Goal: Transaction & Acquisition: Download file/media

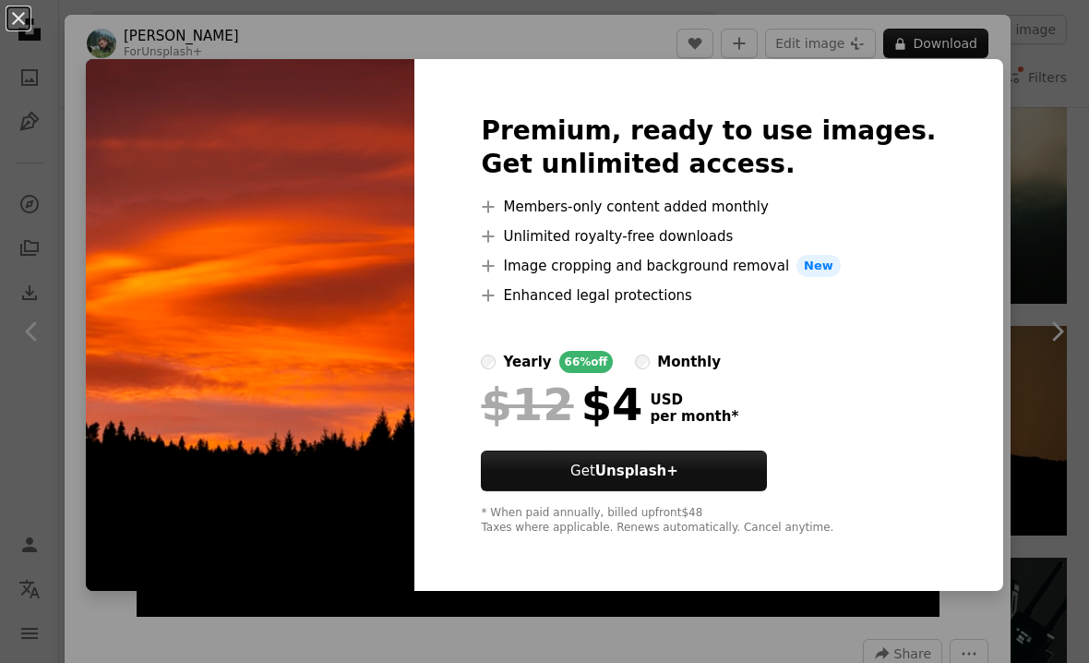
scroll to position [3545, 0]
click at [988, 133] on div "An X shape Premium, ready to use images. Get unlimited access. A plus sign Memb…" at bounding box center [544, 331] width 1089 height 663
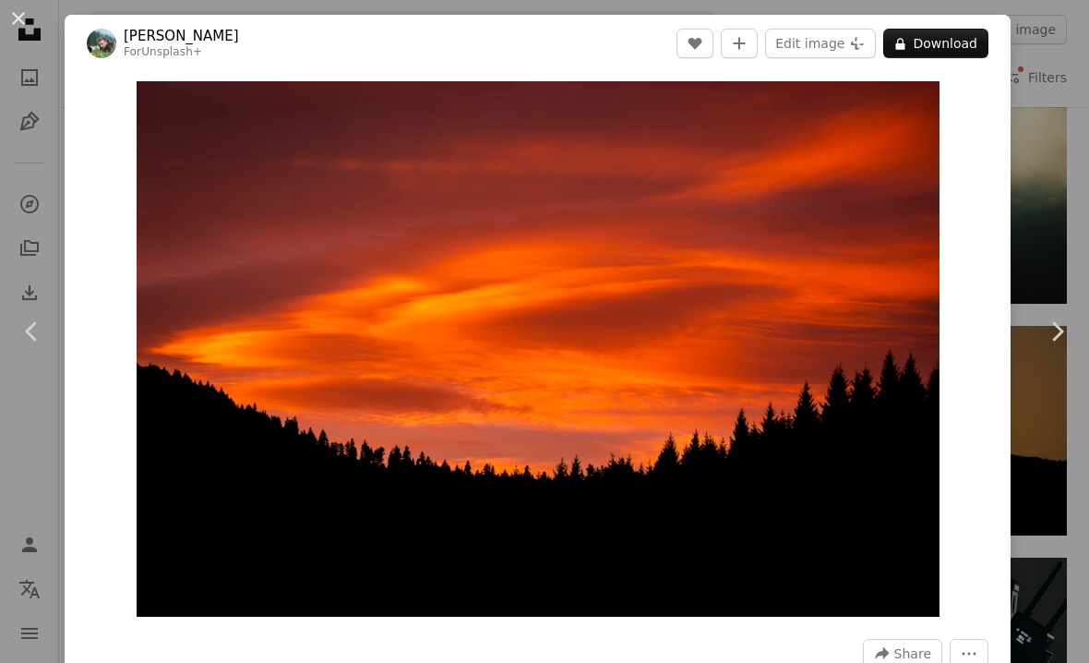
click at [1060, 78] on div "An X shape Chevron left Chevron right [PERSON_NAME] For Unsplash+ A heart A plu…" at bounding box center [544, 331] width 1089 height 663
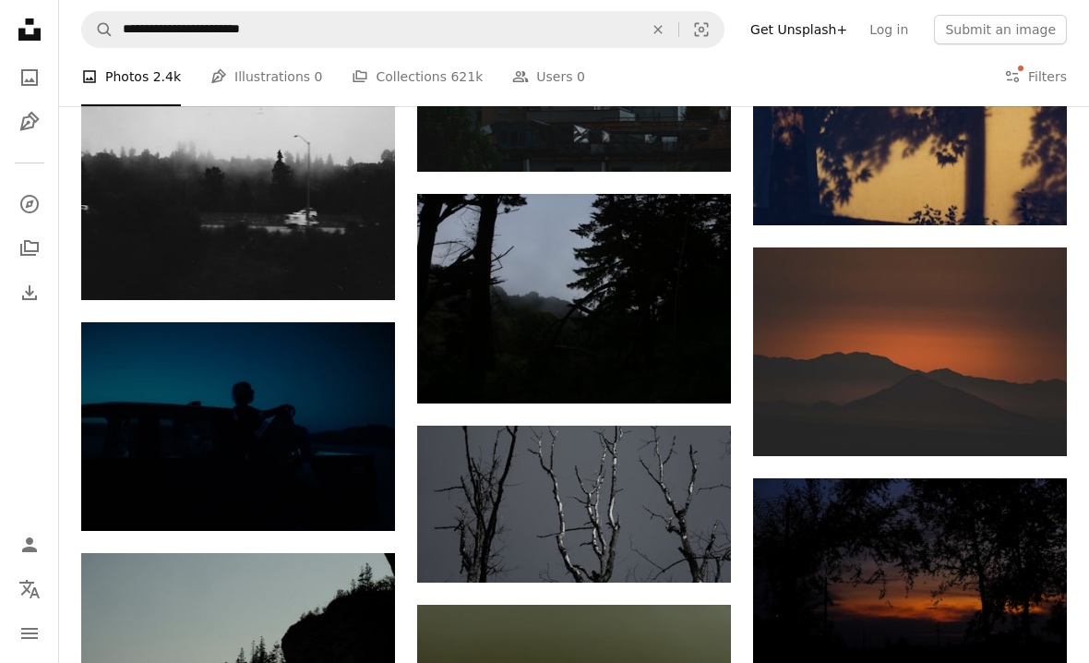
scroll to position [6088, 0]
click at [1001, 398] on img at bounding box center [910, 352] width 314 height 210
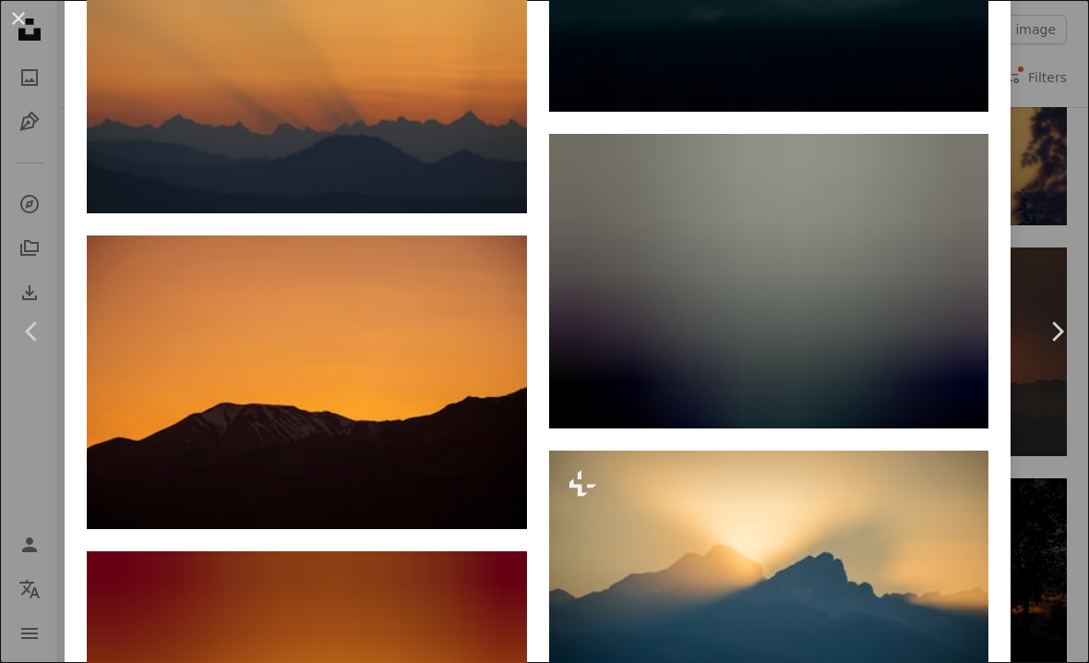
scroll to position [4033, 0]
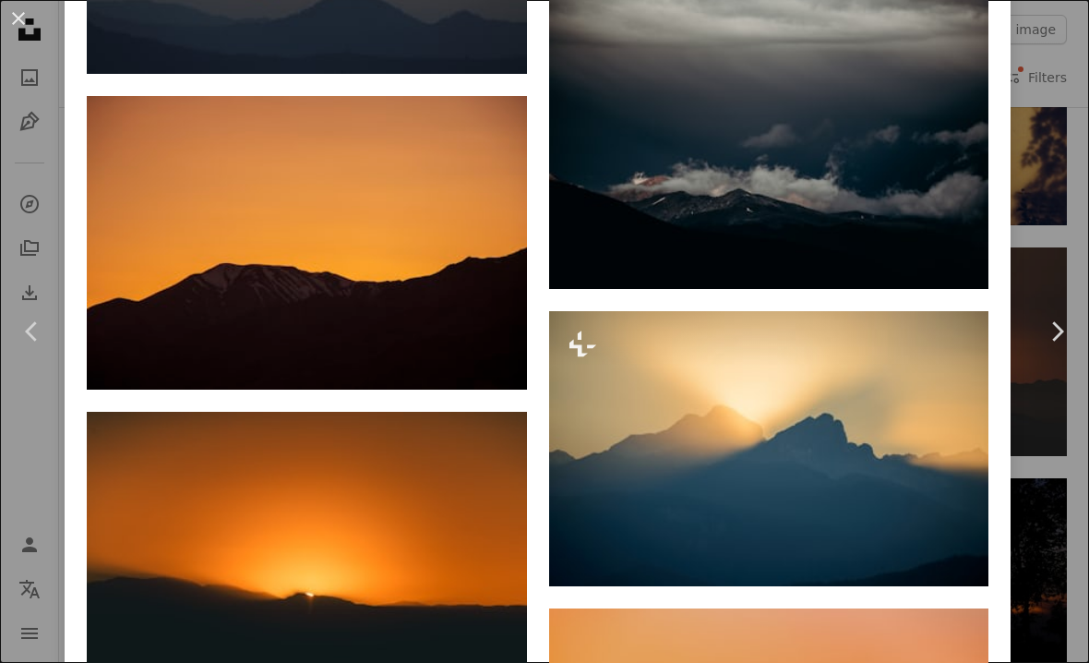
click at [1058, 55] on div "An X shape Chevron left Chevron right [PERSON_NAME] Available for hire A checkm…" at bounding box center [544, 331] width 1089 height 663
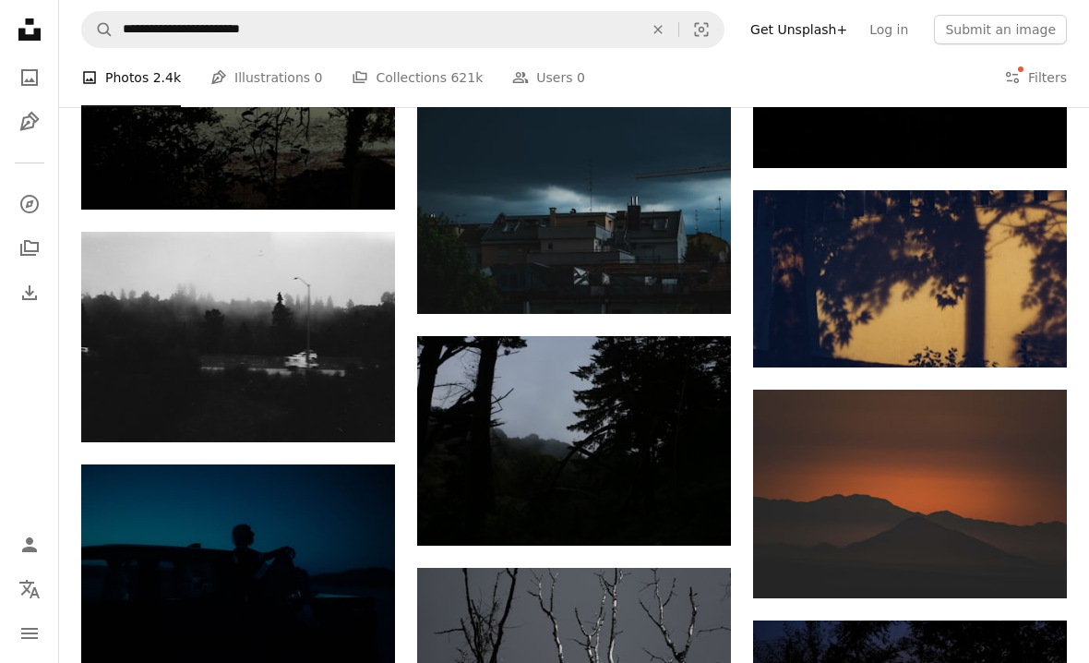
scroll to position [5947, 0]
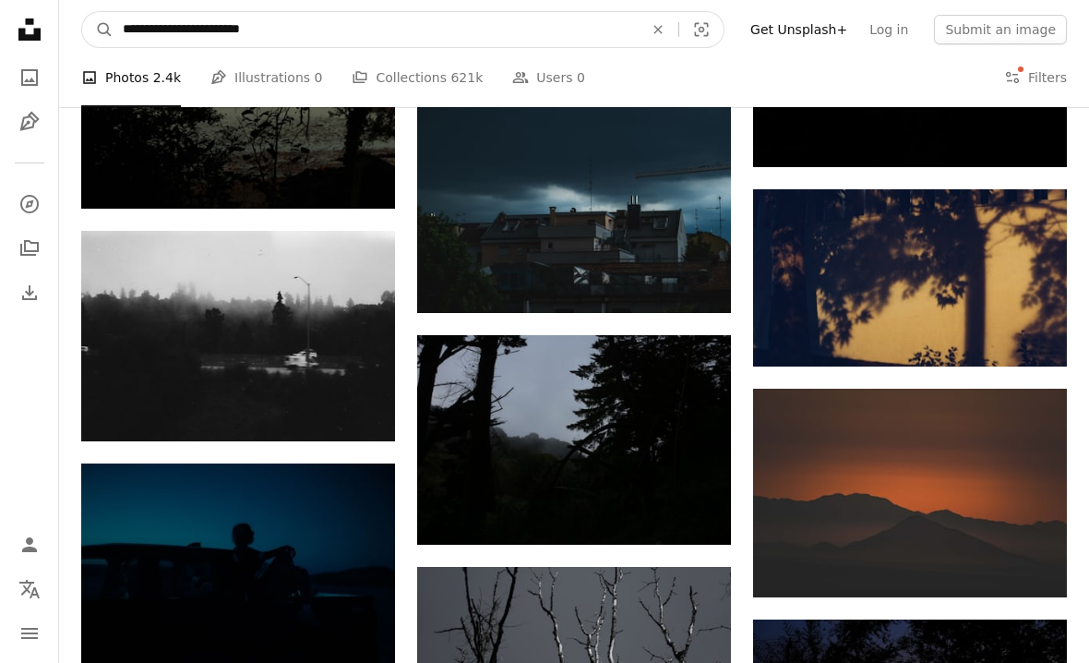
click at [216, 26] on input "**********" at bounding box center [376, 29] width 524 height 35
type input "**********"
click at [98, 30] on button "A magnifying glass" at bounding box center [97, 29] width 31 height 35
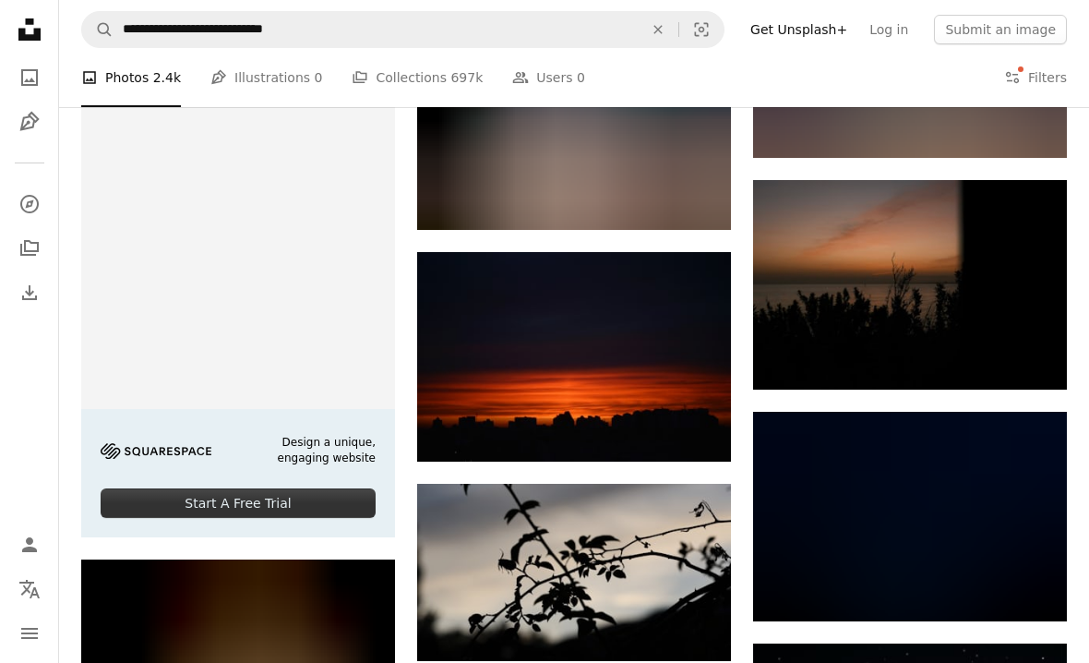
scroll to position [2302, 0]
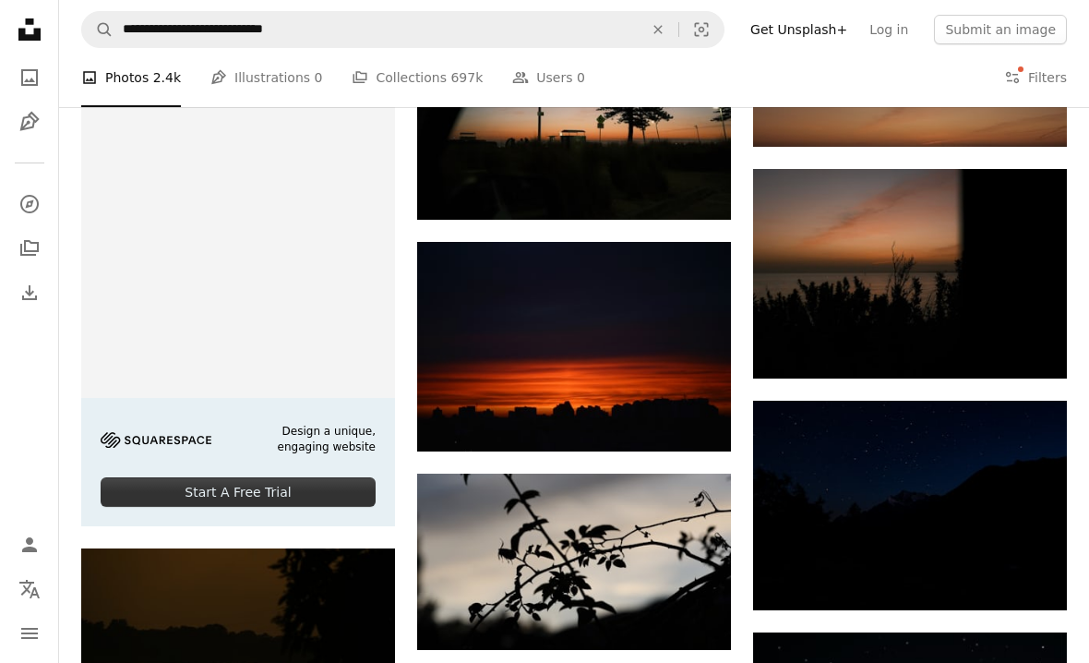
click at [614, 373] on img at bounding box center [574, 347] width 314 height 210
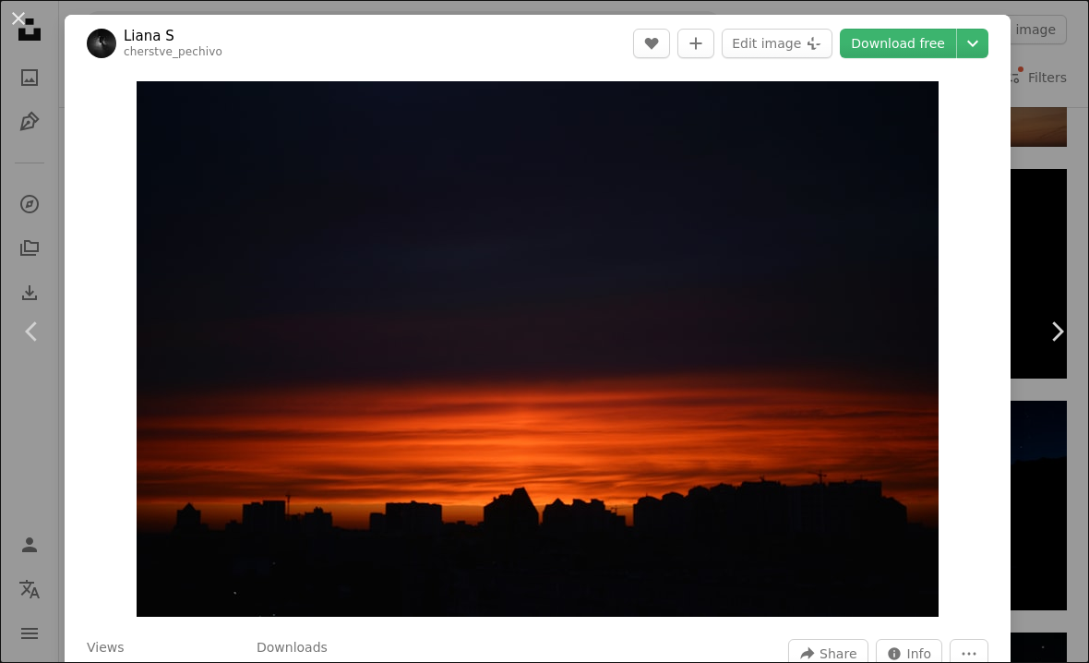
click at [17, 10] on button "An X shape" at bounding box center [18, 18] width 22 height 22
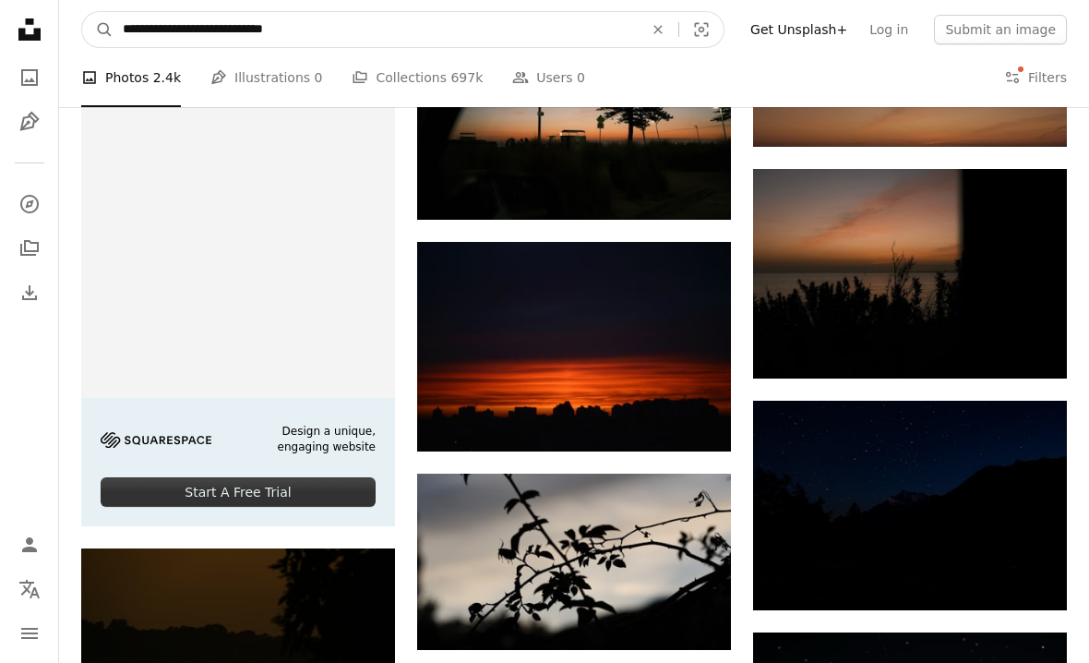
click at [229, 31] on input "**********" at bounding box center [376, 29] width 524 height 35
click at [231, 33] on input "**********" at bounding box center [376, 29] width 524 height 35
click at [231, 32] on input "**********" at bounding box center [376, 29] width 524 height 35
type input "**********"
click at [98, 30] on button "A magnifying glass" at bounding box center [97, 29] width 31 height 35
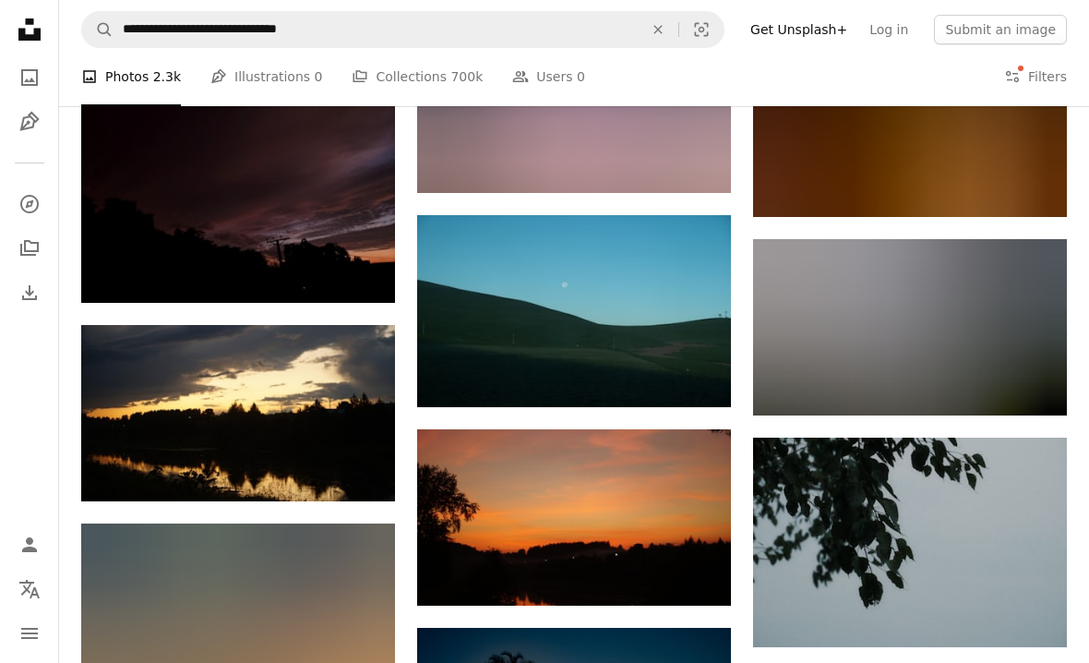
scroll to position [2967, 0]
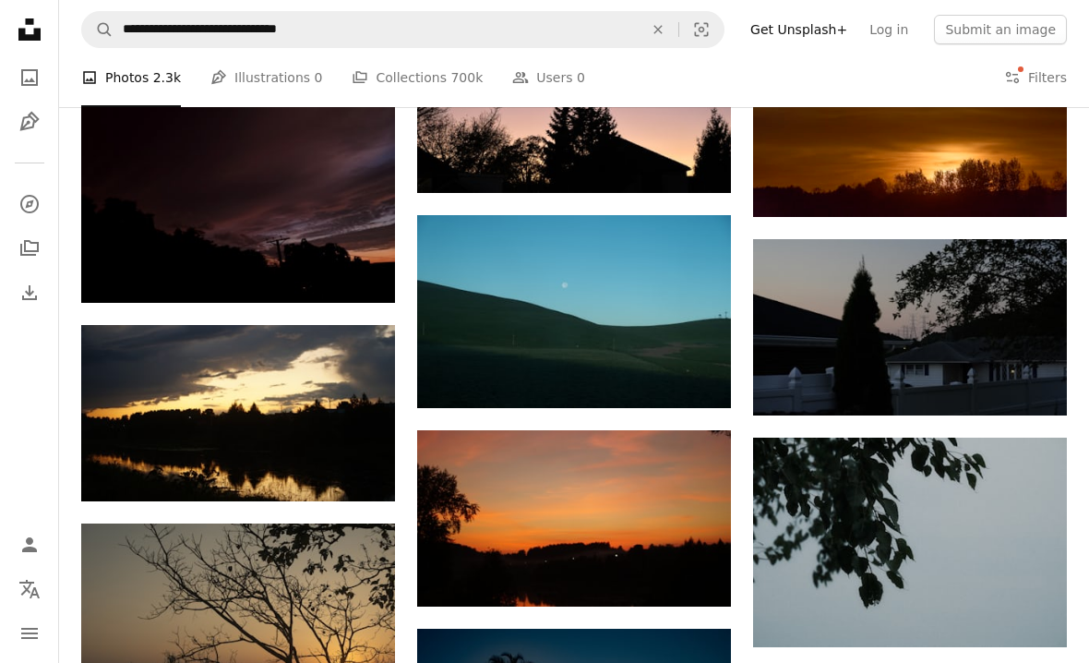
click at [666, 347] on img at bounding box center [574, 311] width 314 height 192
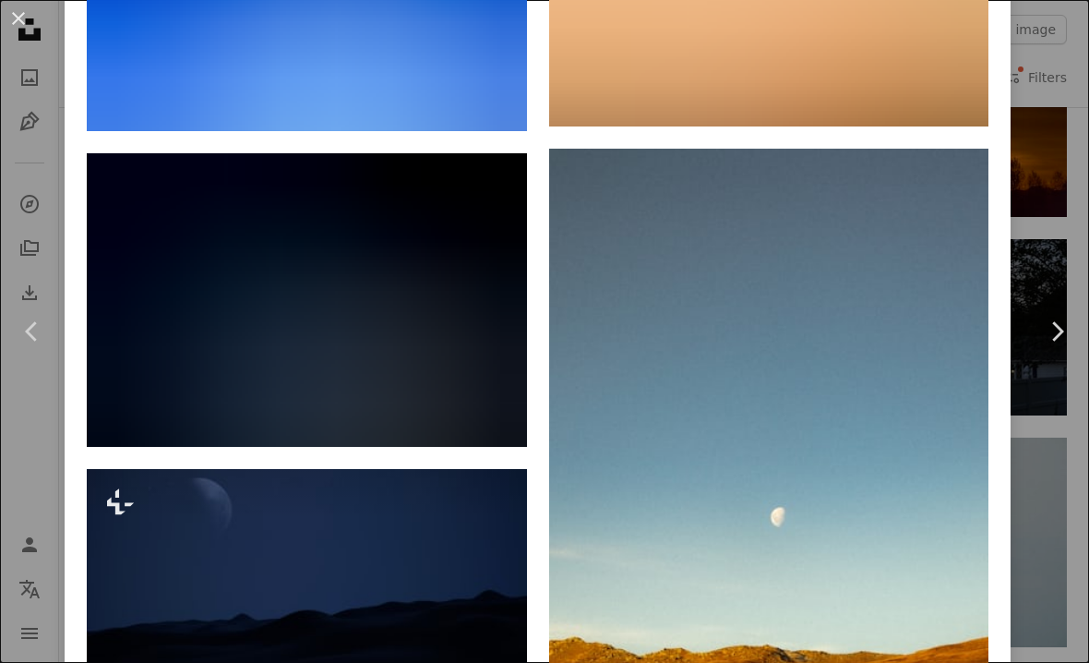
scroll to position [3071, 0]
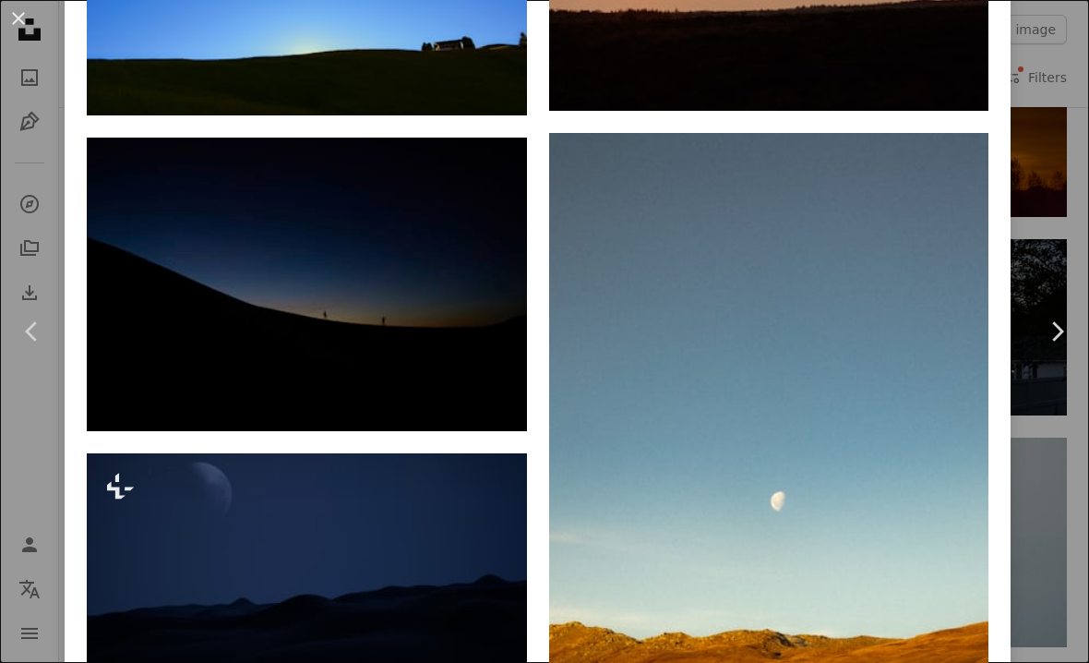
click at [457, 338] on img at bounding box center [307, 284] width 440 height 293
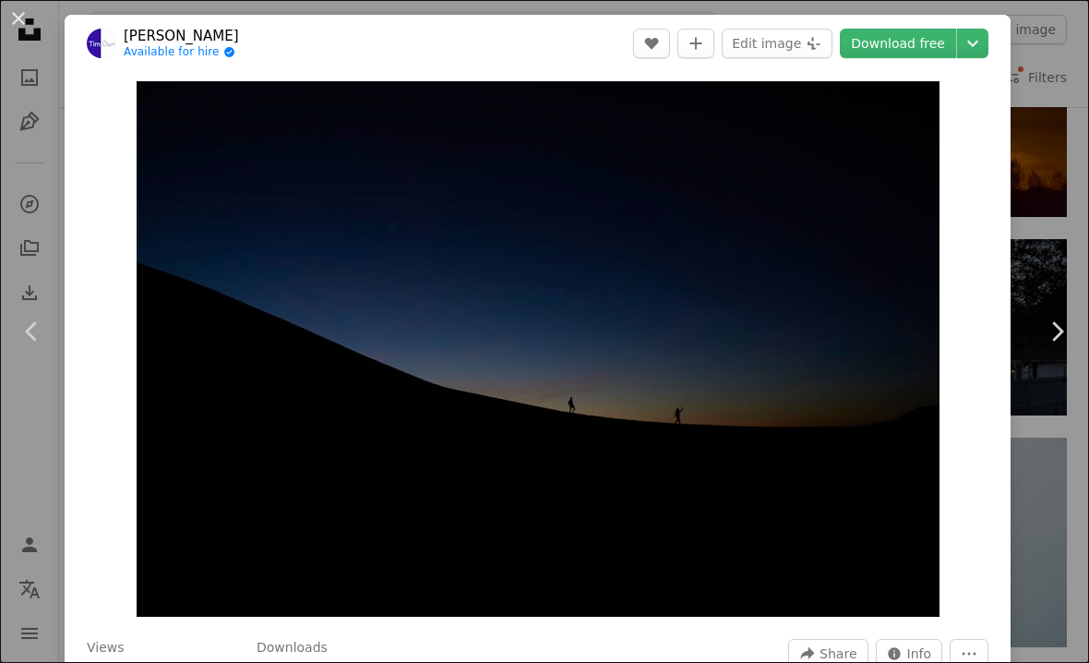
click at [465, 341] on img "Zoom in on this image" at bounding box center [538, 348] width 803 height 535
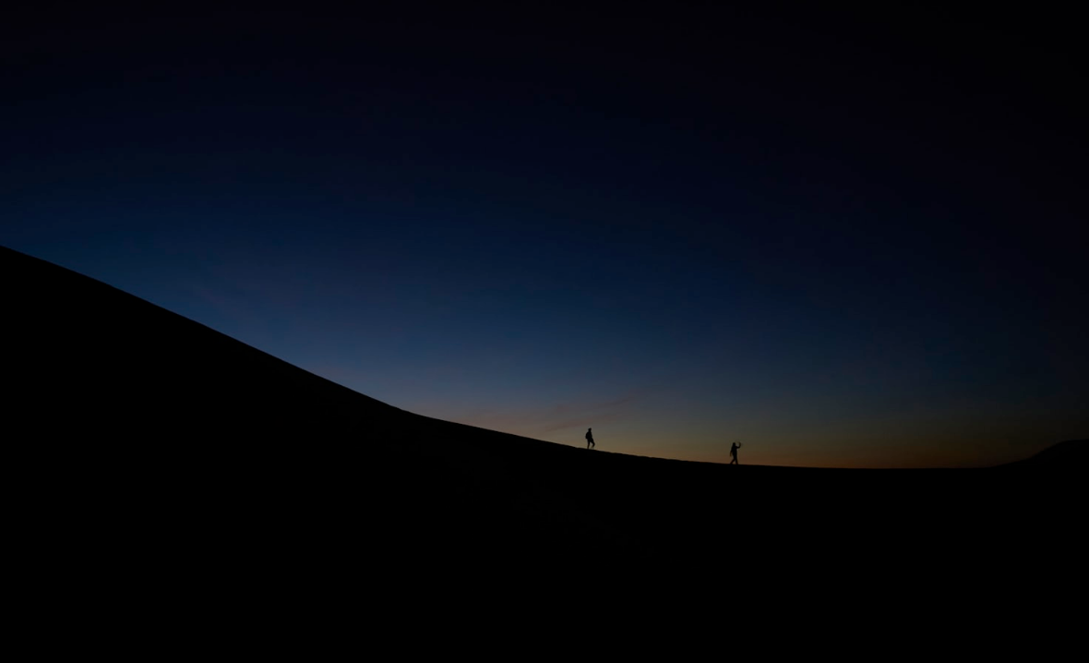
scroll to position [5, 0]
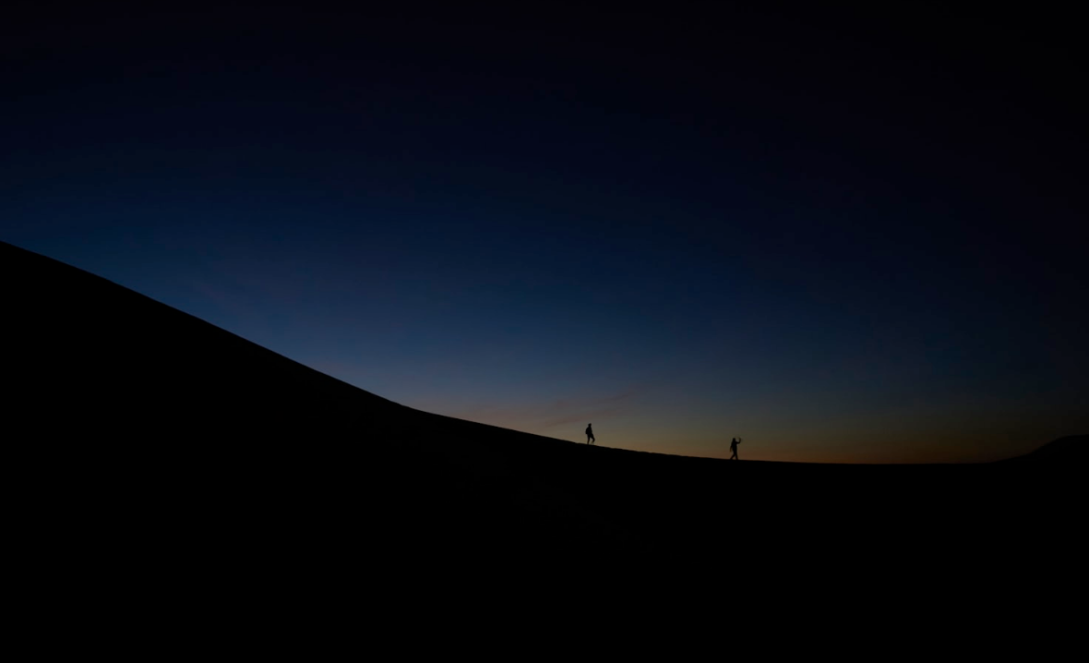
click at [1004, 477] on img "Zoom out on this image" at bounding box center [544, 357] width 1091 height 727
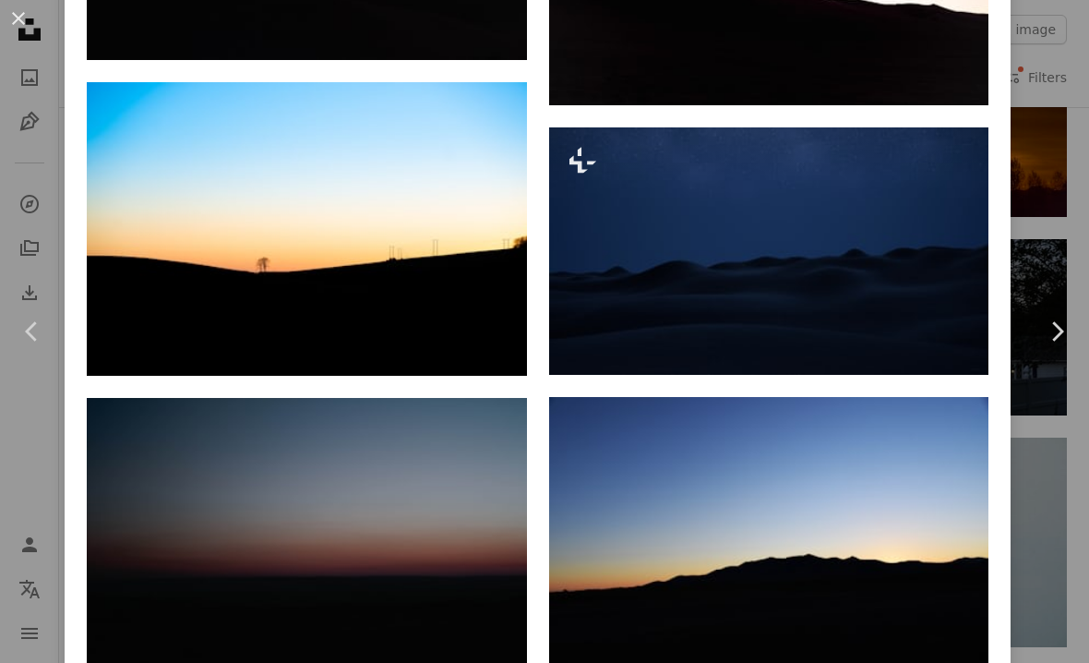
scroll to position [2646, 0]
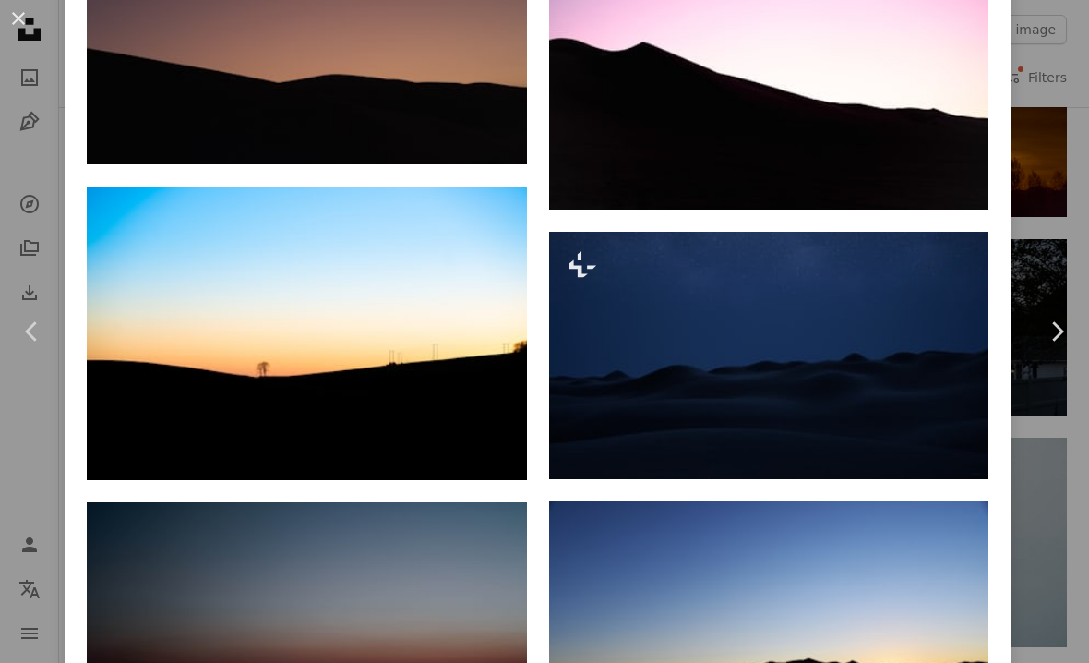
click at [821, 365] on img at bounding box center [769, 355] width 440 height 247
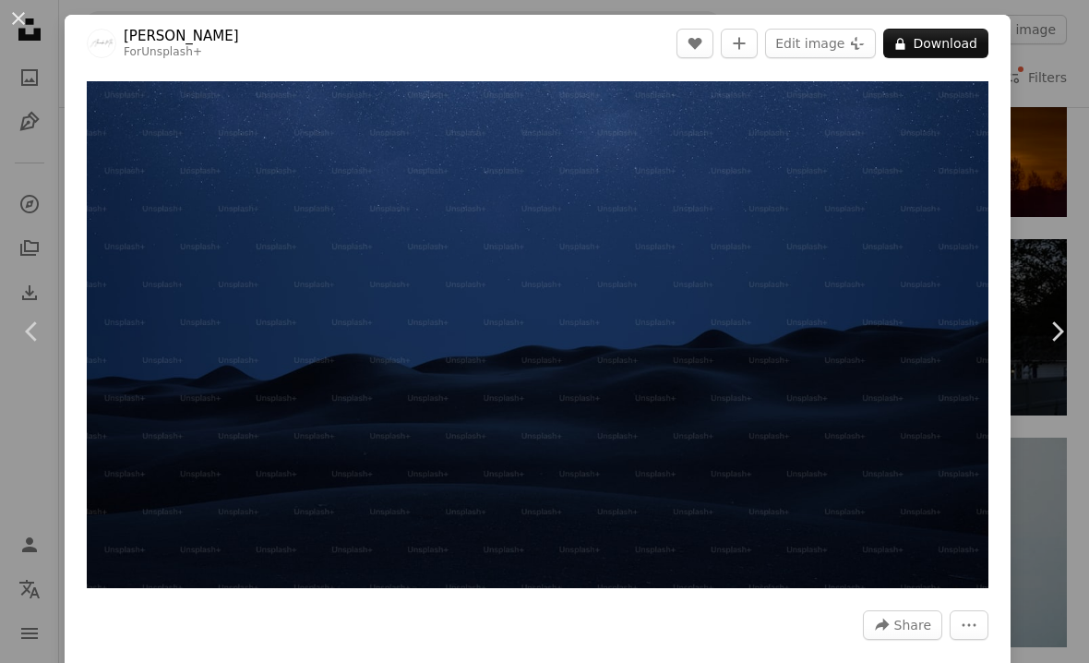
click at [25, 22] on button "An X shape" at bounding box center [18, 18] width 22 height 22
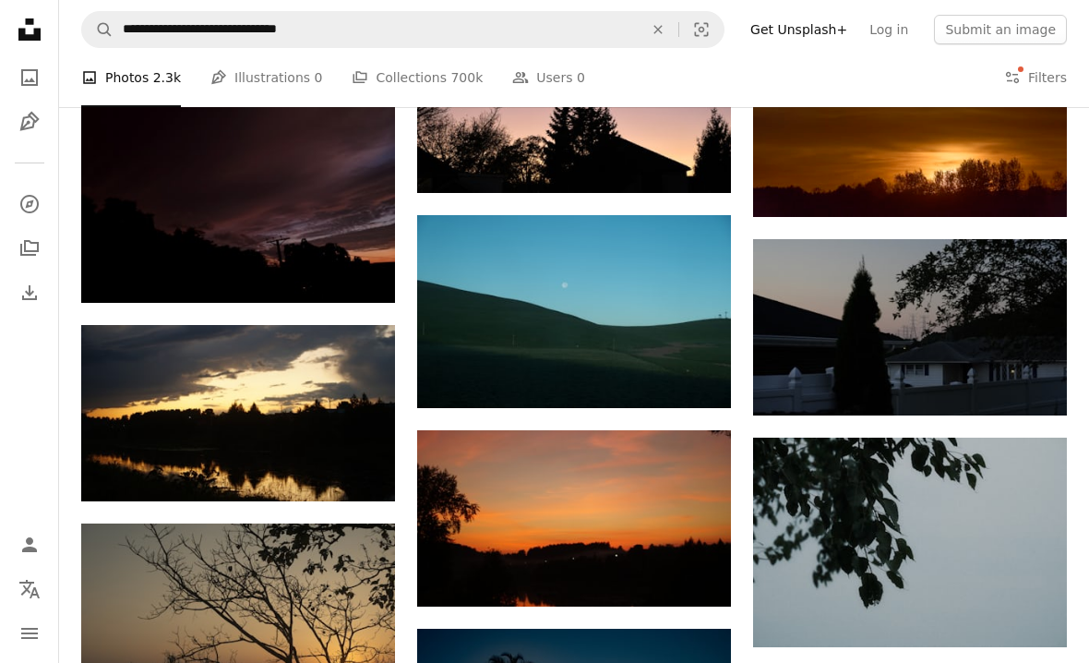
click at [615, 306] on img at bounding box center [574, 311] width 314 height 192
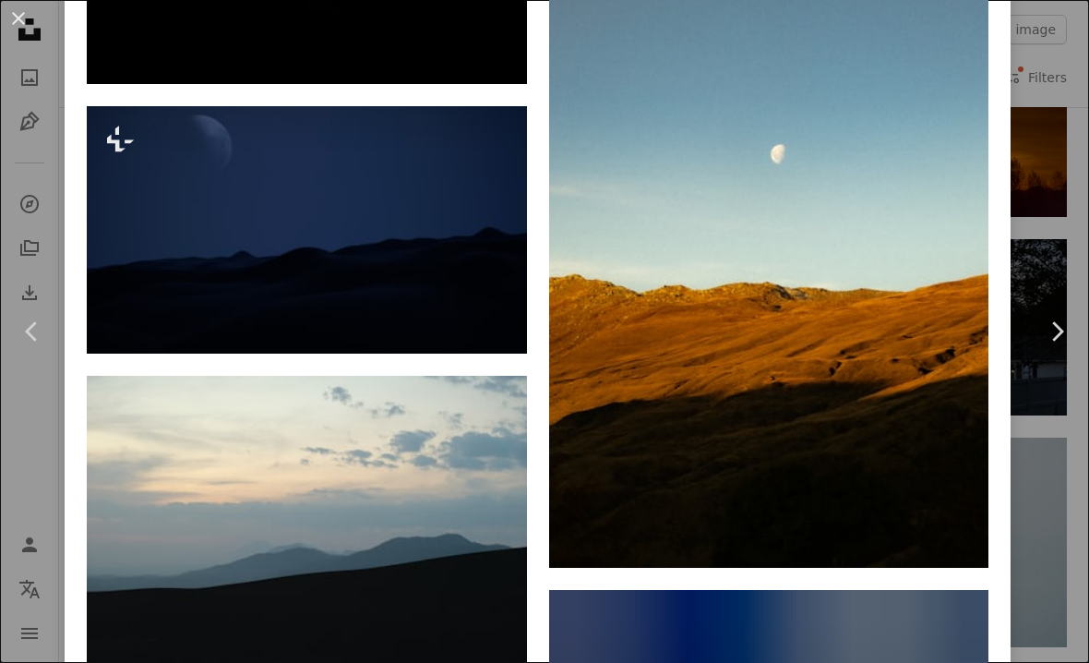
scroll to position [3432, 0]
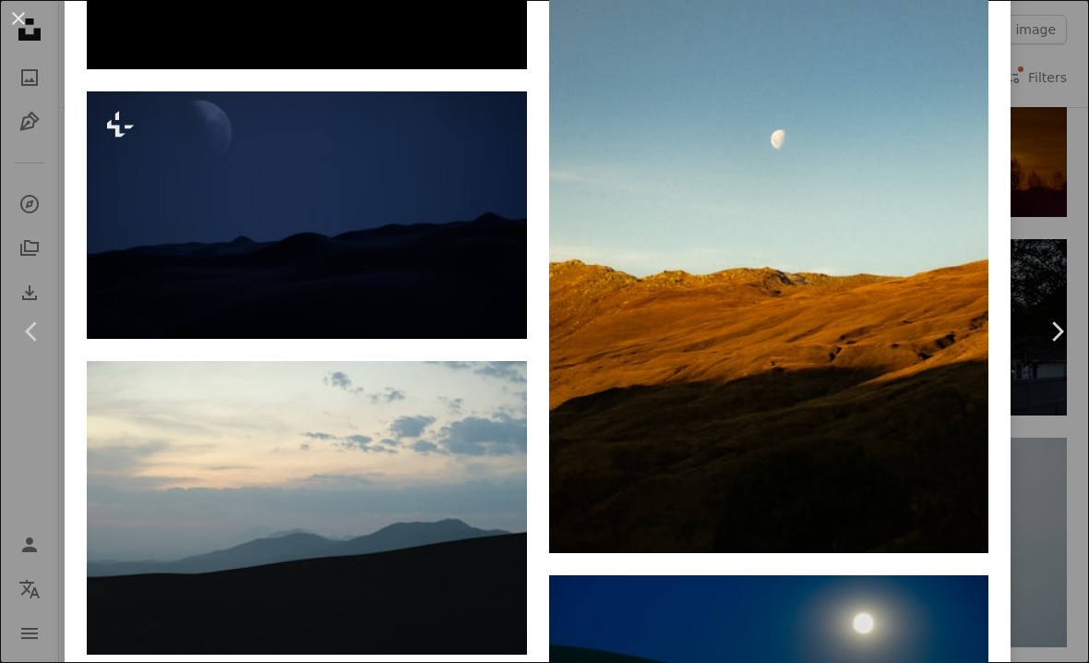
click at [466, 230] on img at bounding box center [307, 214] width 440 height 247
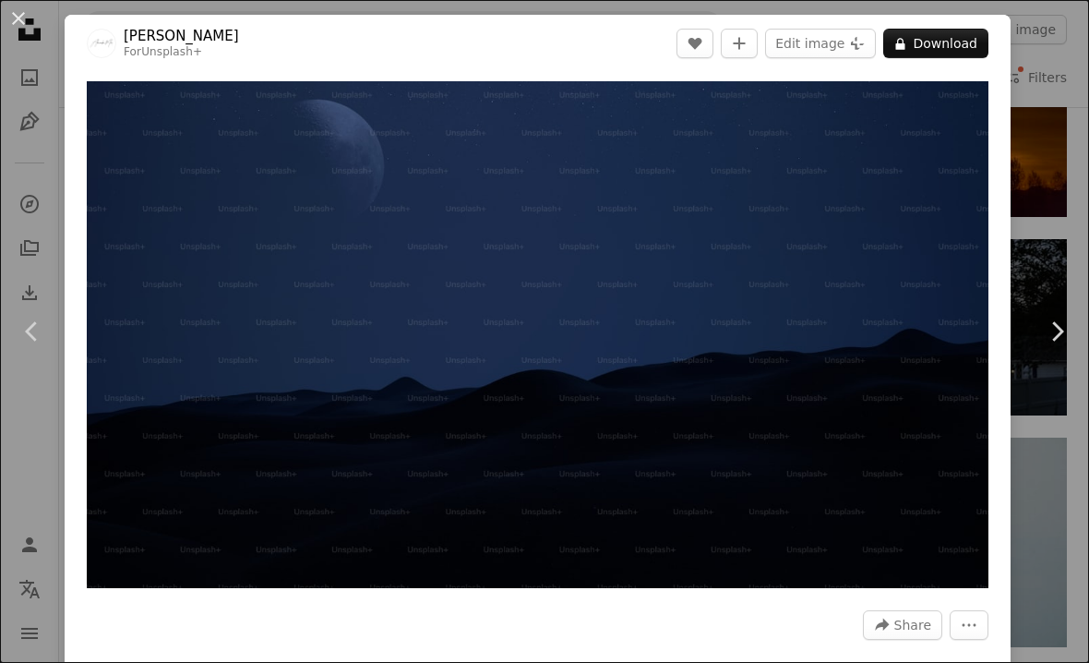
click at [16, 21] on button "An X shape" at bounding box center [18, 18] width 22 height 22
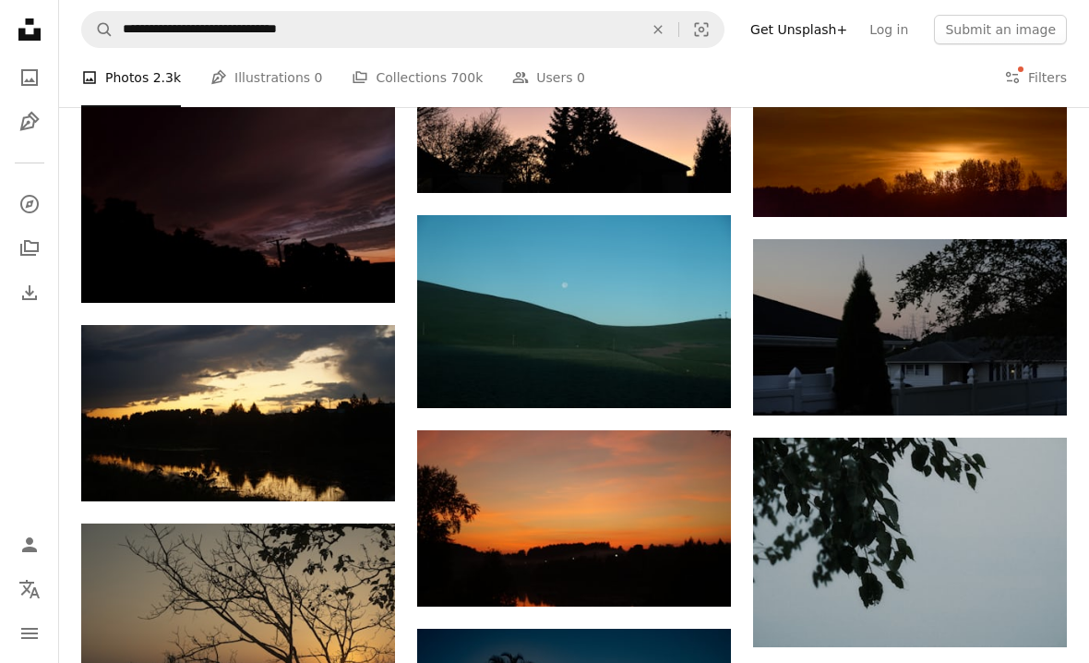
click at [650, 329] on img at bounding box center [574, 311] width 314 height 192
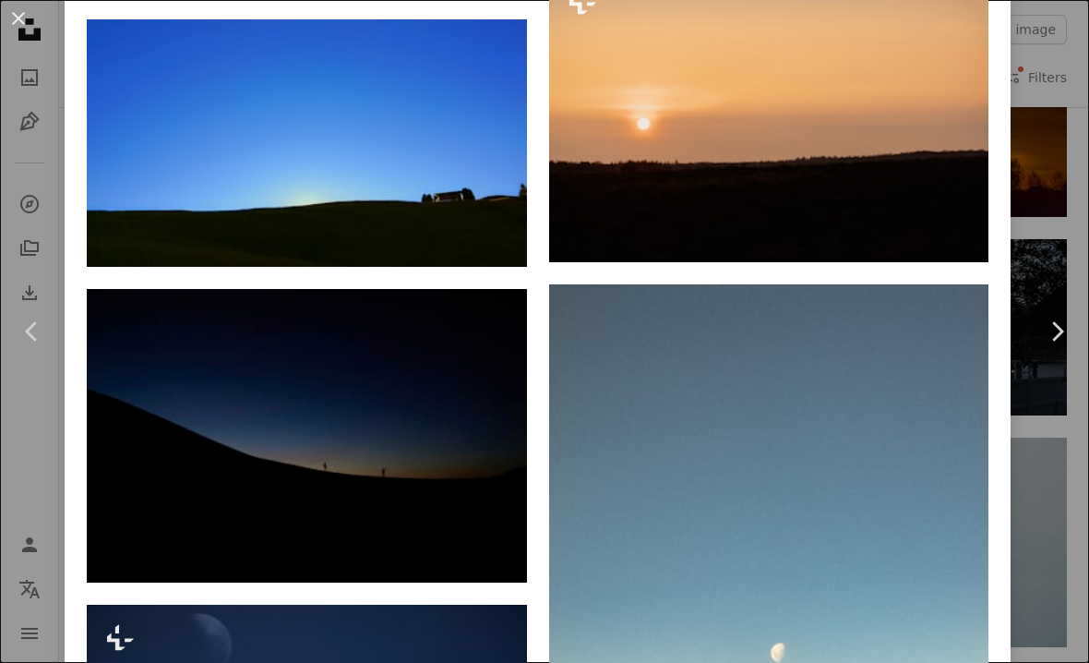
scroll to position [2941, 0]
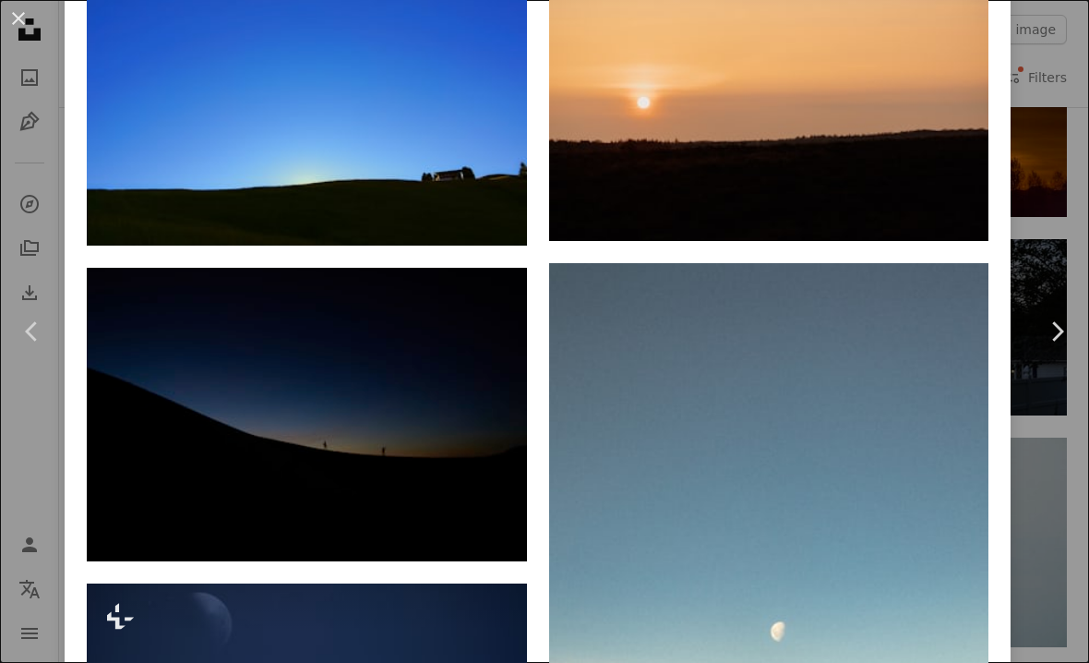
click at [445, 447] on img at bounding box center [307, 414] width 440 height 293
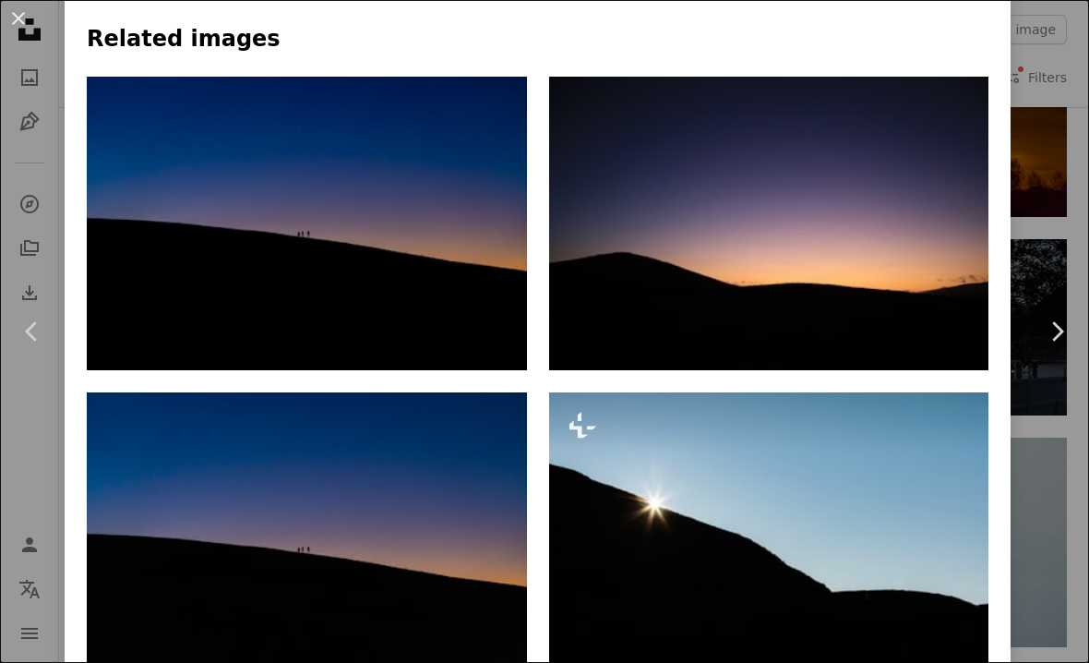
scroll to position [1287, 0]
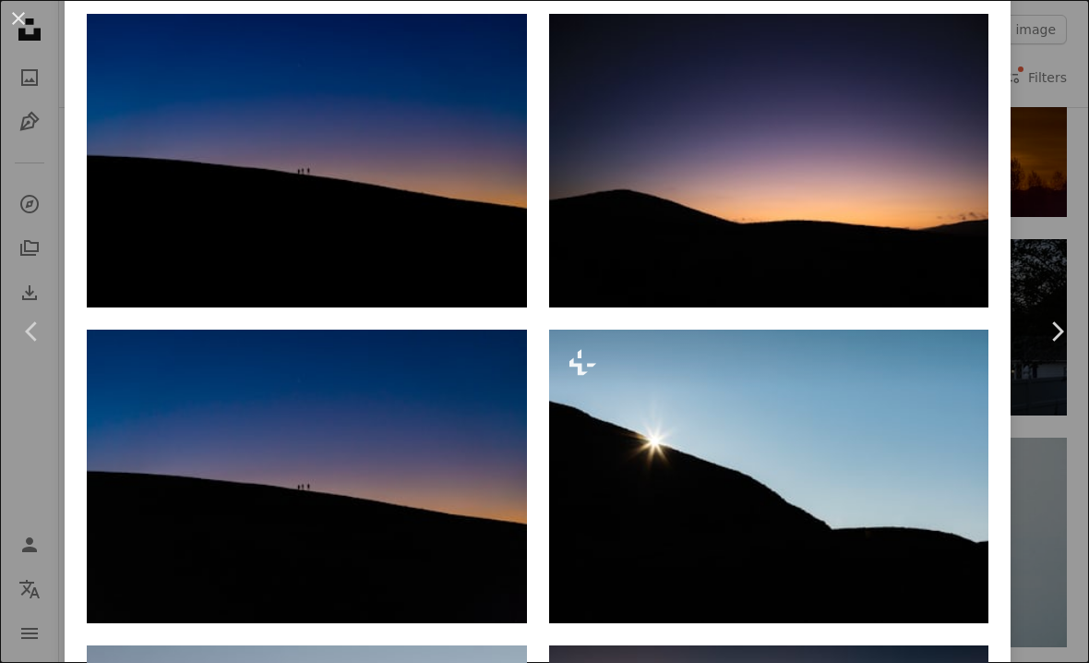
click at [440, 455] on img at bounding box center [307, 475] width 440 height 293
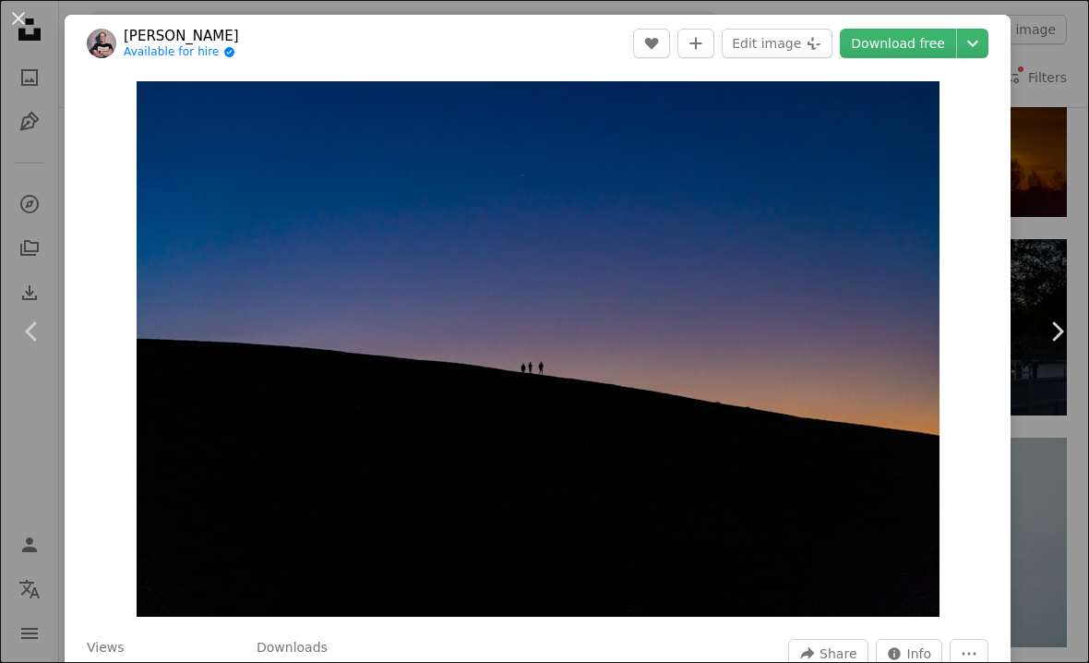
click at [988, 52] on icon "Chevron down" at bounding box center [973, 43] width 30 height 22
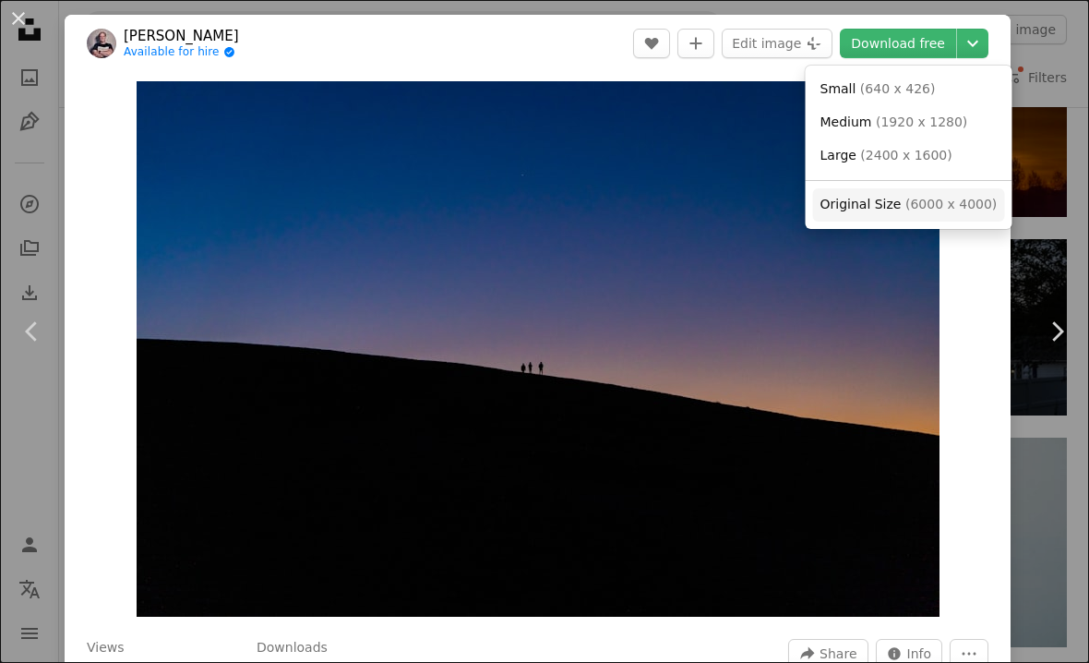
click at [941, 204] on span "( 6000 x 4000 )" at bounding box center [950, 204] width 91 height 15
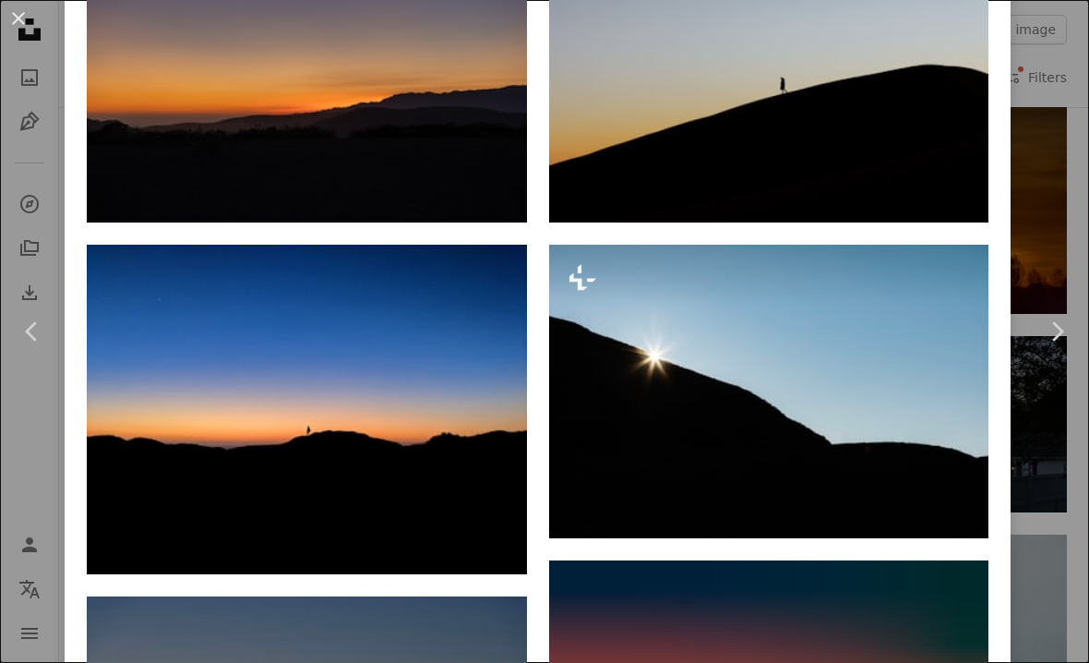
scroll to position [1997, 0]
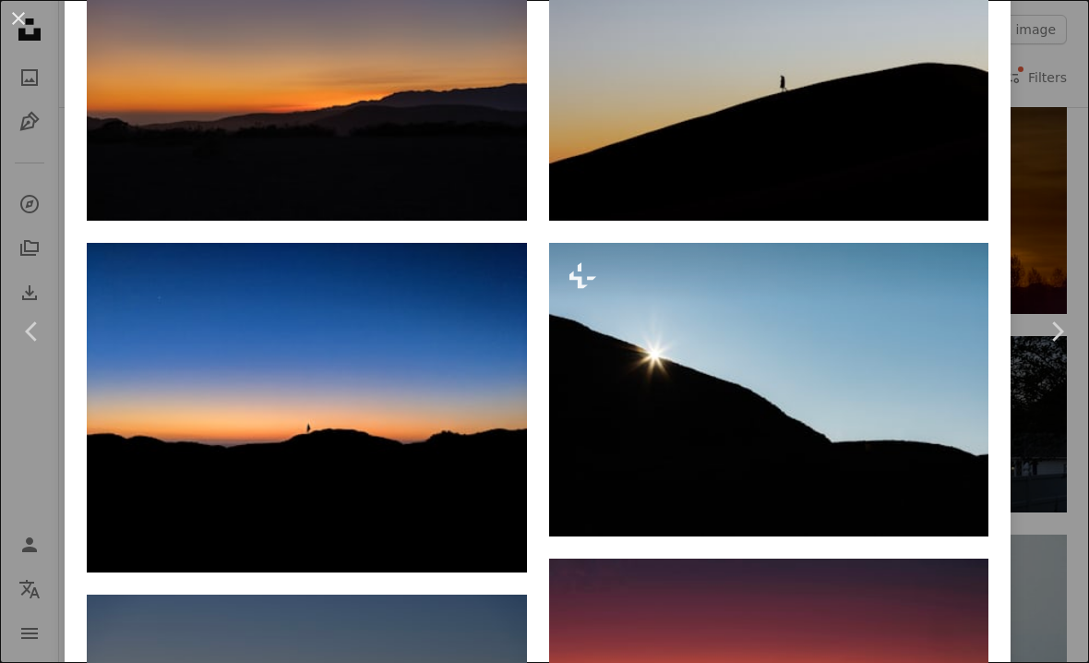
click at [419, 305] on img at bounding box center [307, 407] width 440 height 329
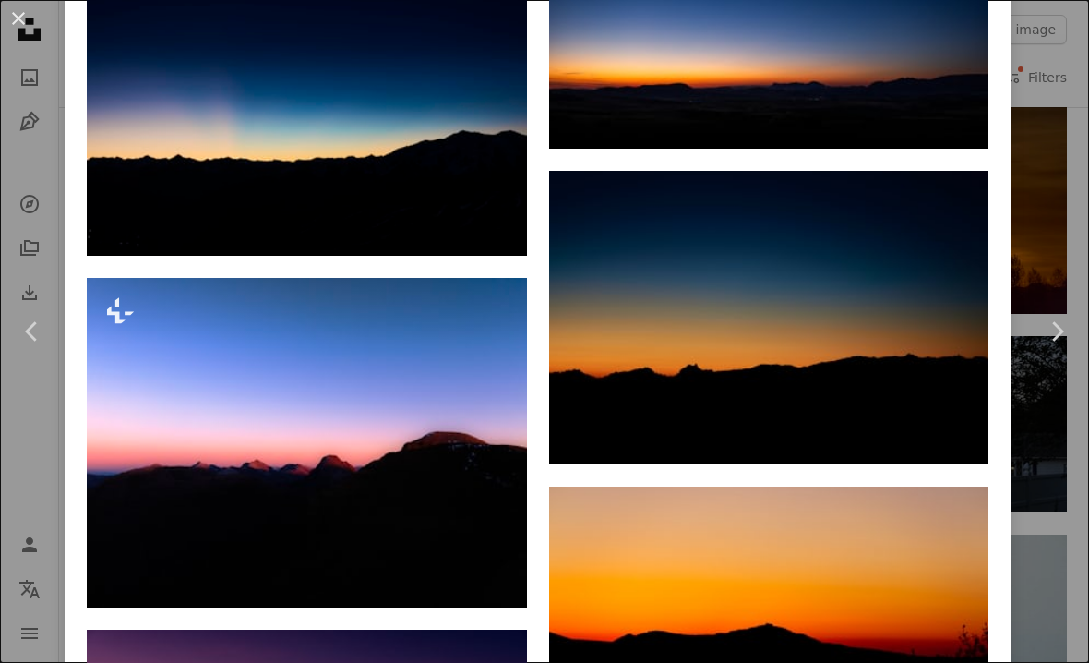
scroll to position [2021, 0]
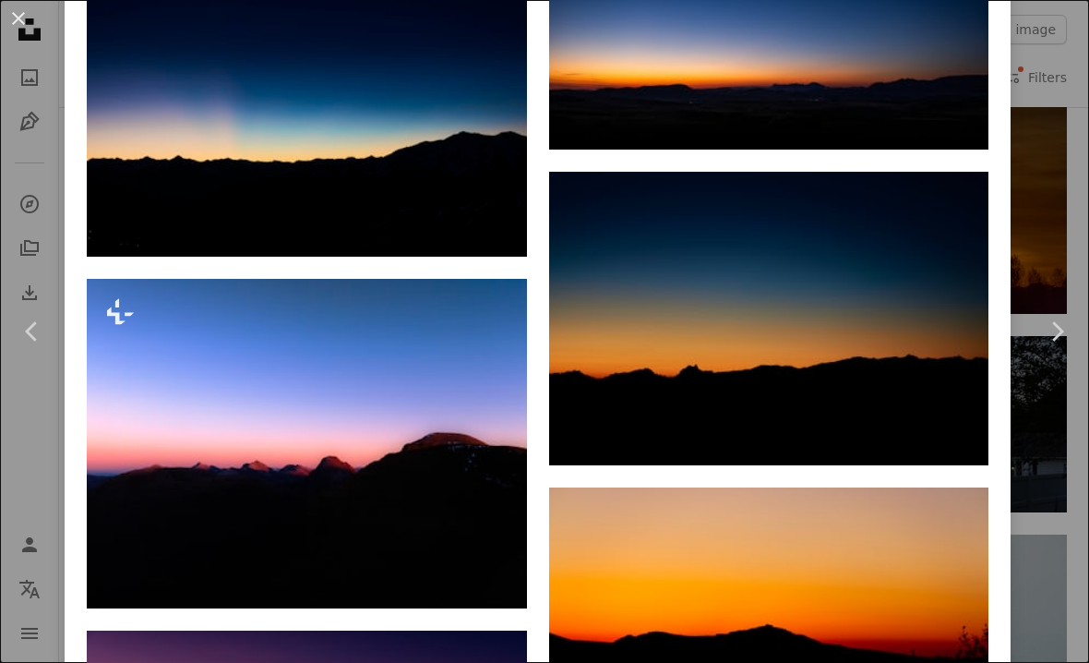
click at [916, 358] on img at bounding box center [769, 318] width 440 height 293
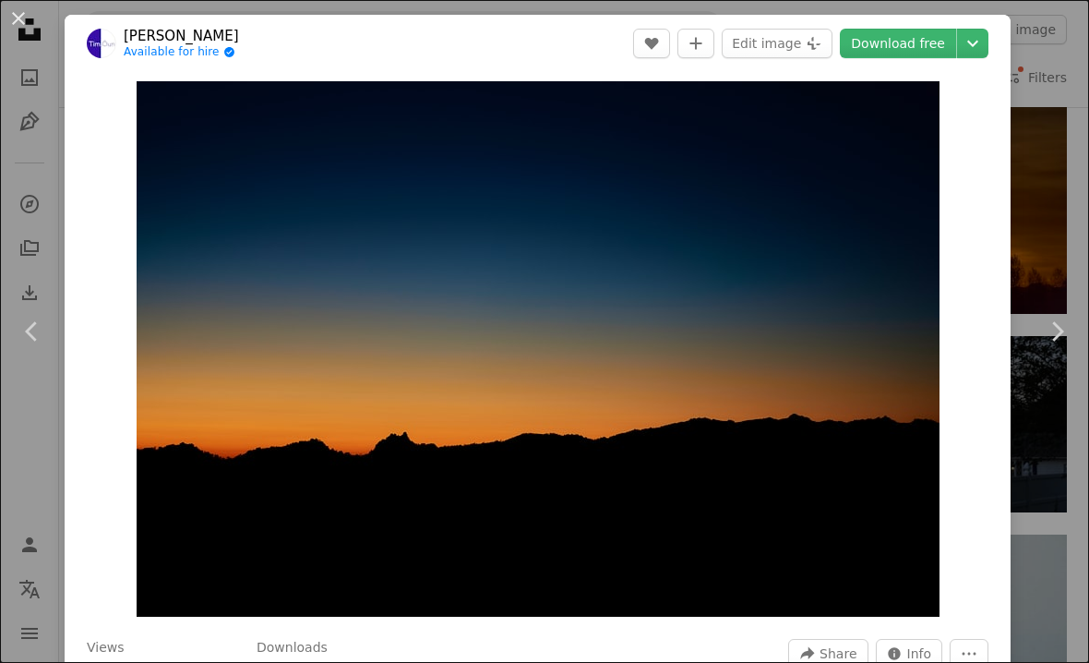
click at [988, 49] on icon "Chevron down" at bounding box center [973, 43] width 30 height 22
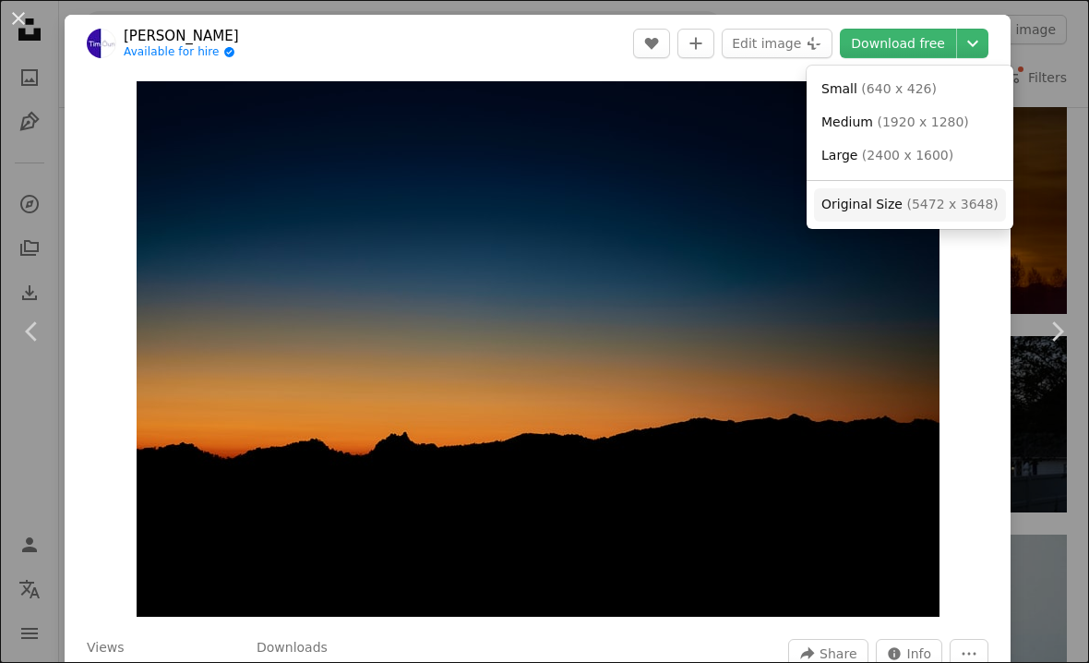
click at [963, 206] on span "( 5472 x 3648 )" at bounding box center [951, 204] width 91 height 15
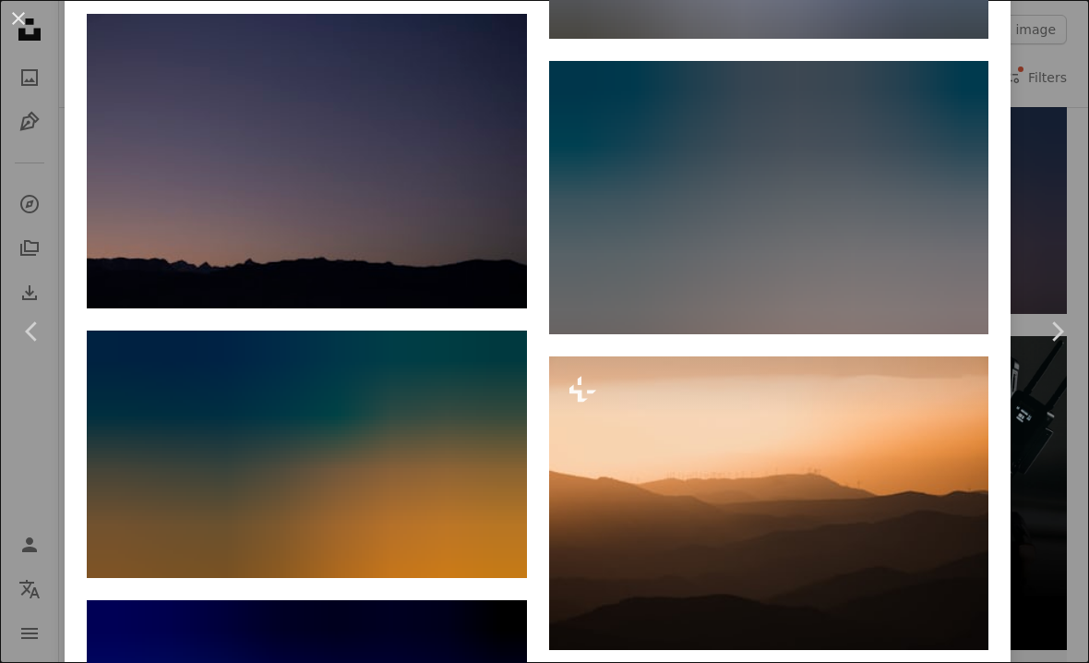
scroll to position [2501, 0]
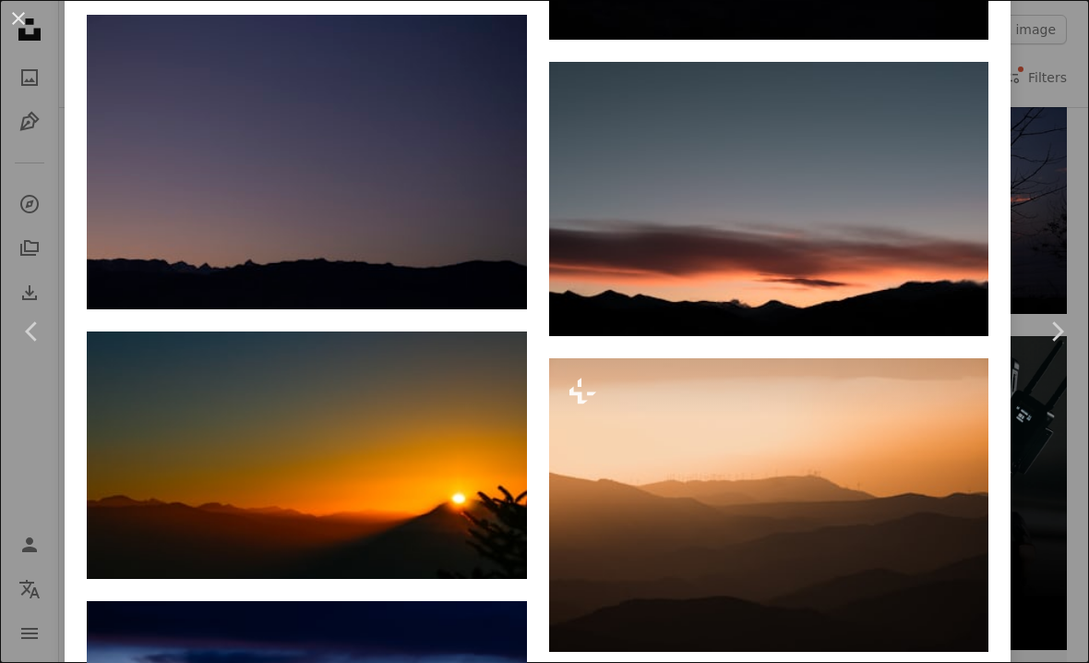
click at [425, 177] on img at bounding box center [307, 161] width 440 height 293
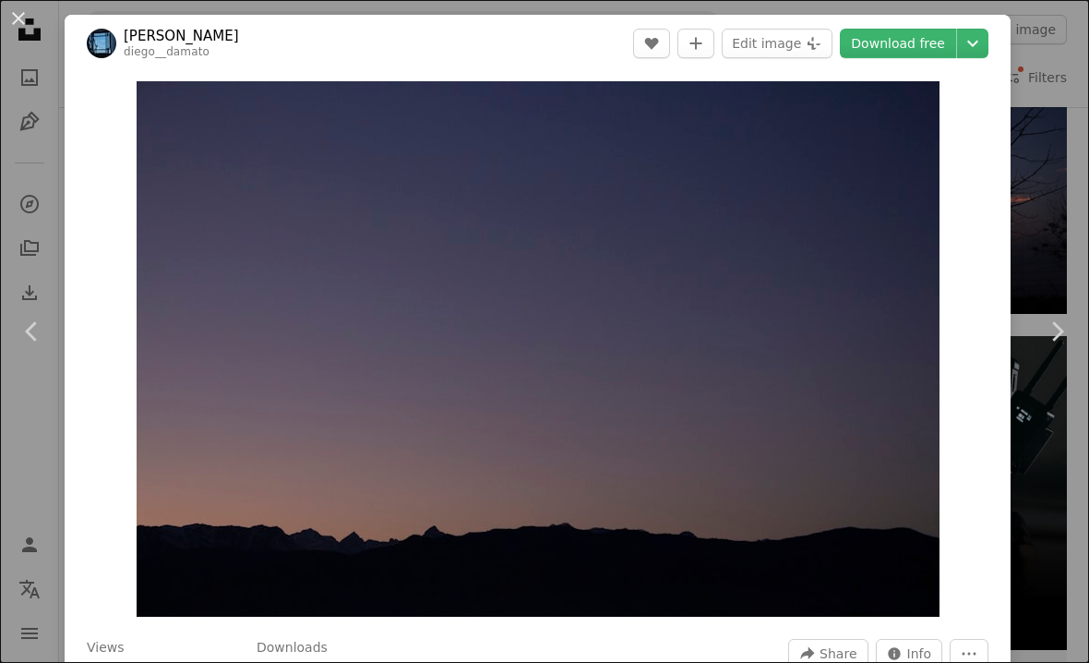
click at [30, 13] on button "An X shape" at bounding box center [18, 18] width 22 height 22
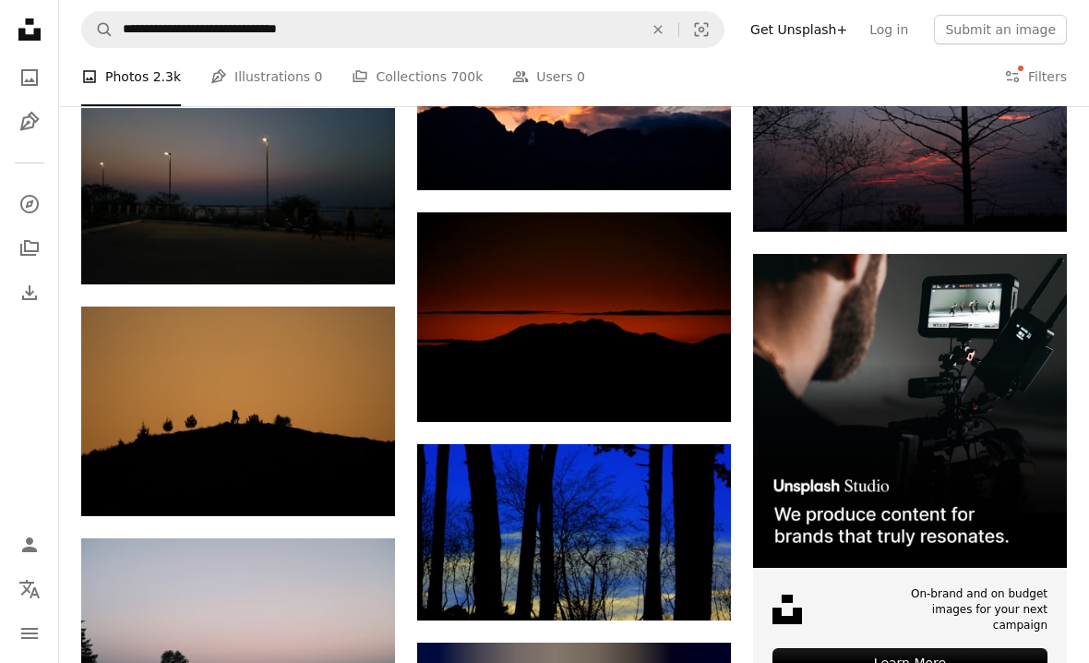
scroll to position [3846, 0]
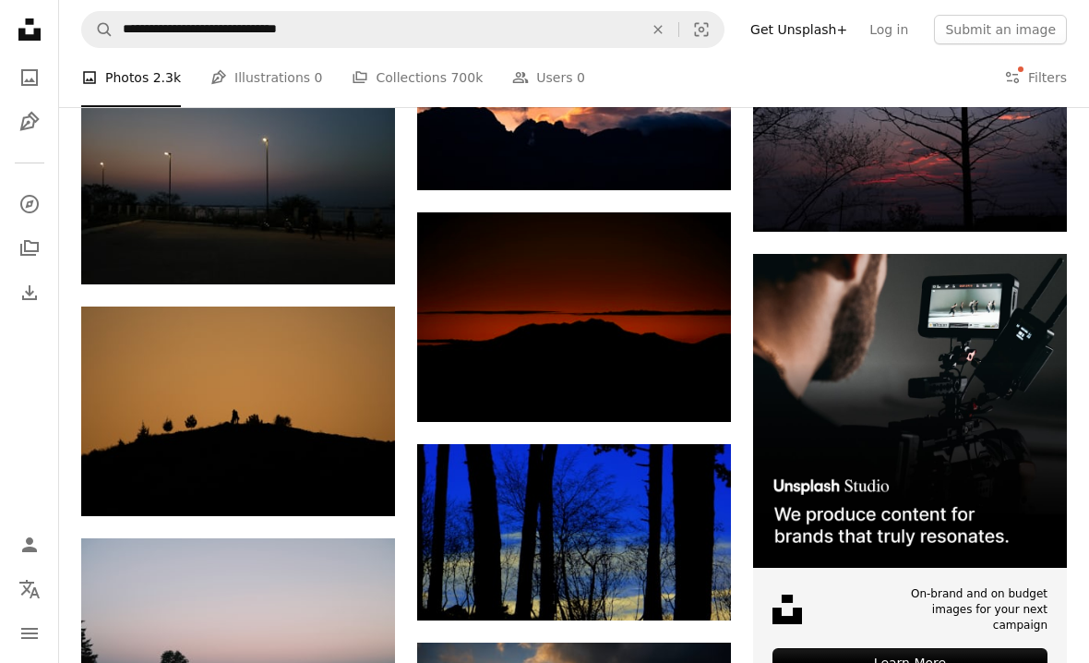
click at [645, 365] on img at bounding box center [574, 317] width 314 height 210
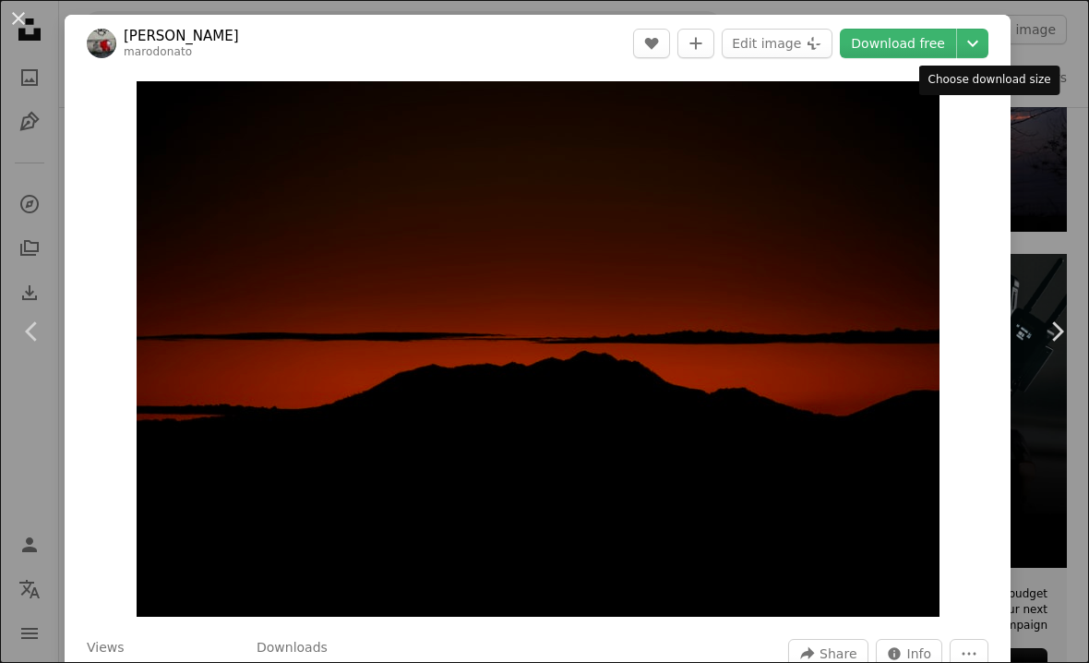
click at [988, 50] on icon "Chevron down" at bounding box center [973, 43] width 30 height 22
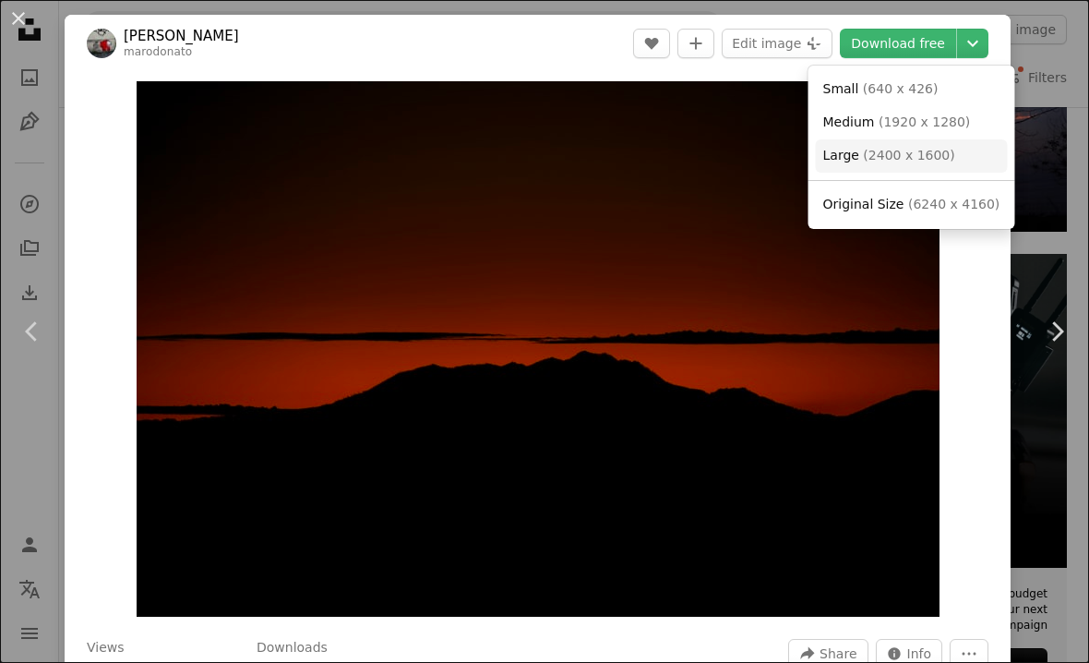
click at [927, 154] on span "( 2400 x 1600 )" at bounding box center [908, 155] width 91 height 15
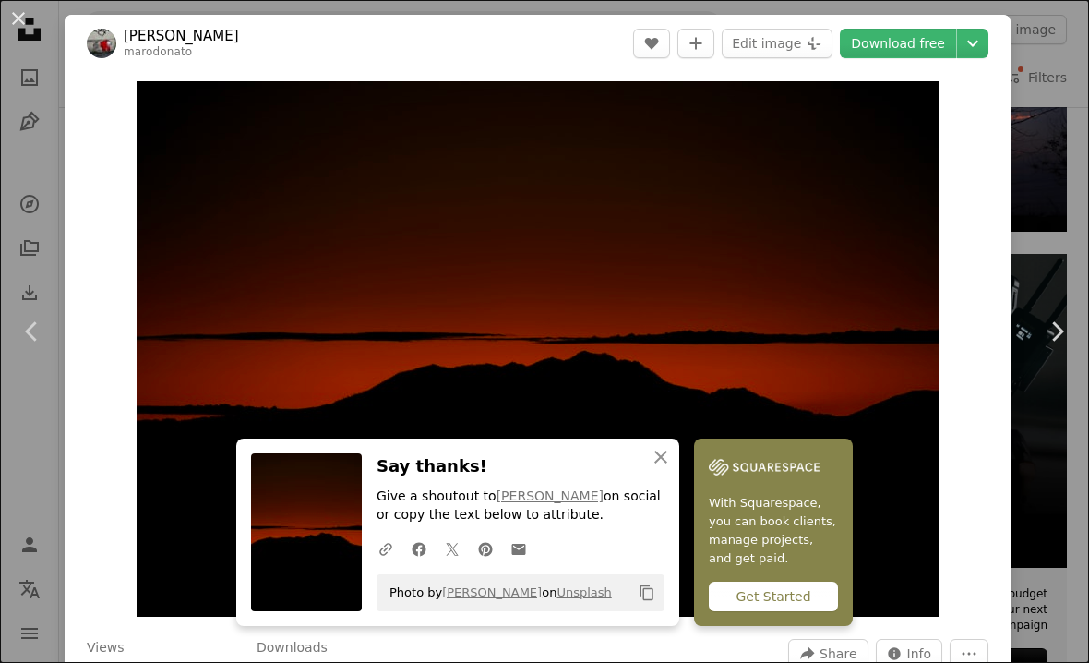
click at [1043, 87] on div "An X shape Chevron left Chevron right [PERSON_NAME] marodonato A heart A plus s…" at bounding box center [544, 331] width 1089 height 663
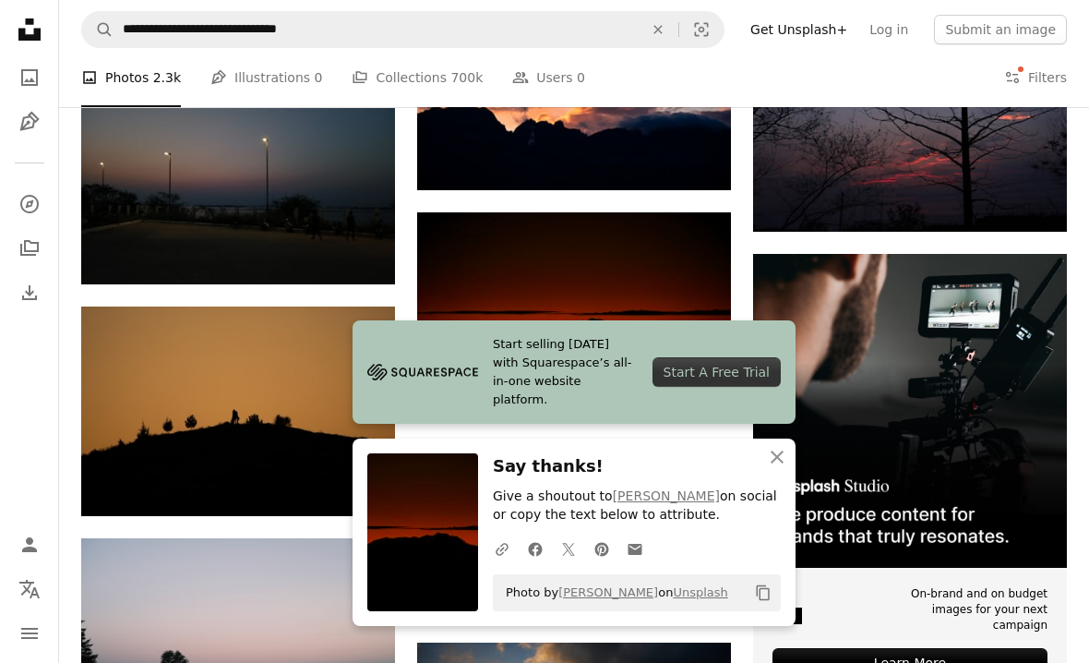
click at [785, 459] on icon "An X shape" at bounding box center [777, 457] width 22 height 22
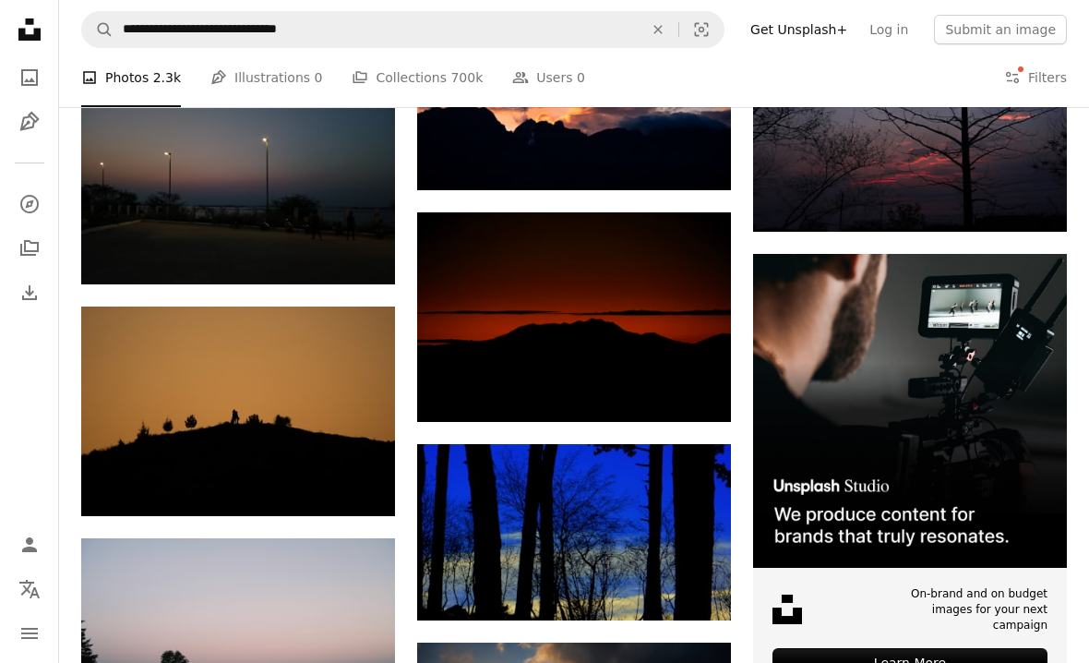
click at [641, 311] on img at bounding box center [574, 317] width 314 height 210
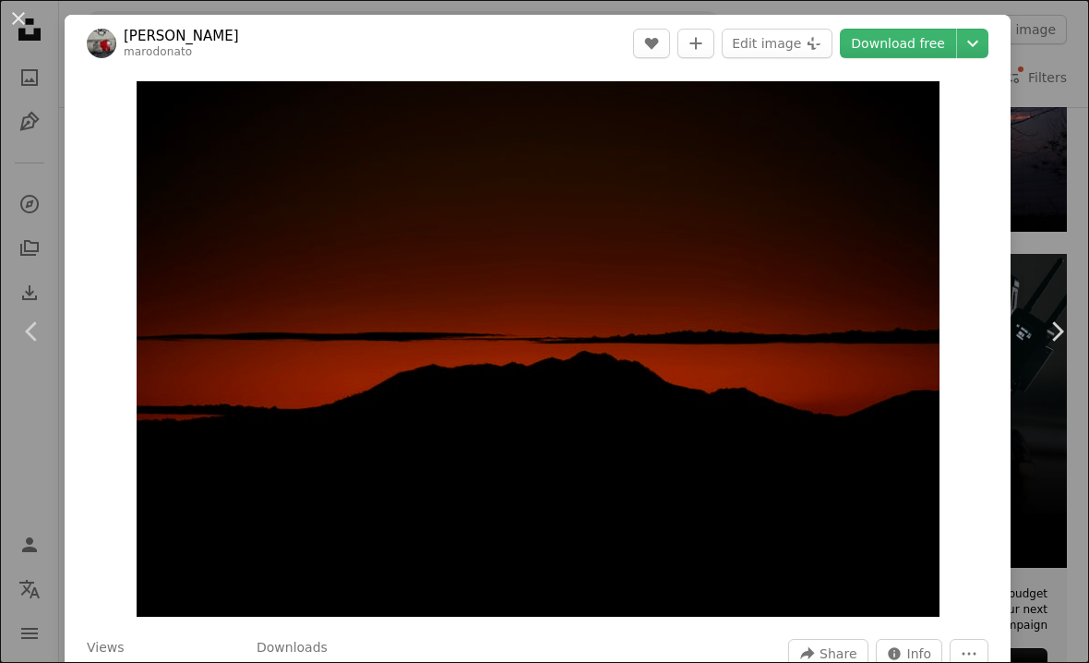
click at [988, 42] on icon "Chevron down" at bounding box center [973, 43] width 30 height 22
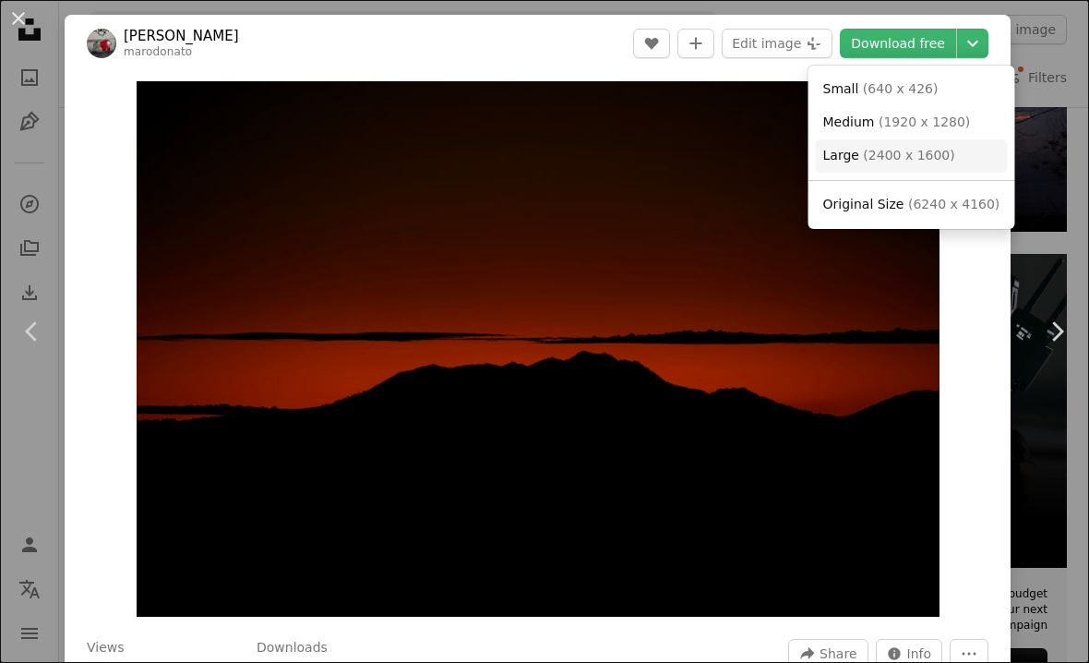
click at [948, 153] on link "Large ( 2400 x 1600 )" at bounding box center [912, 155] width 192 height 33
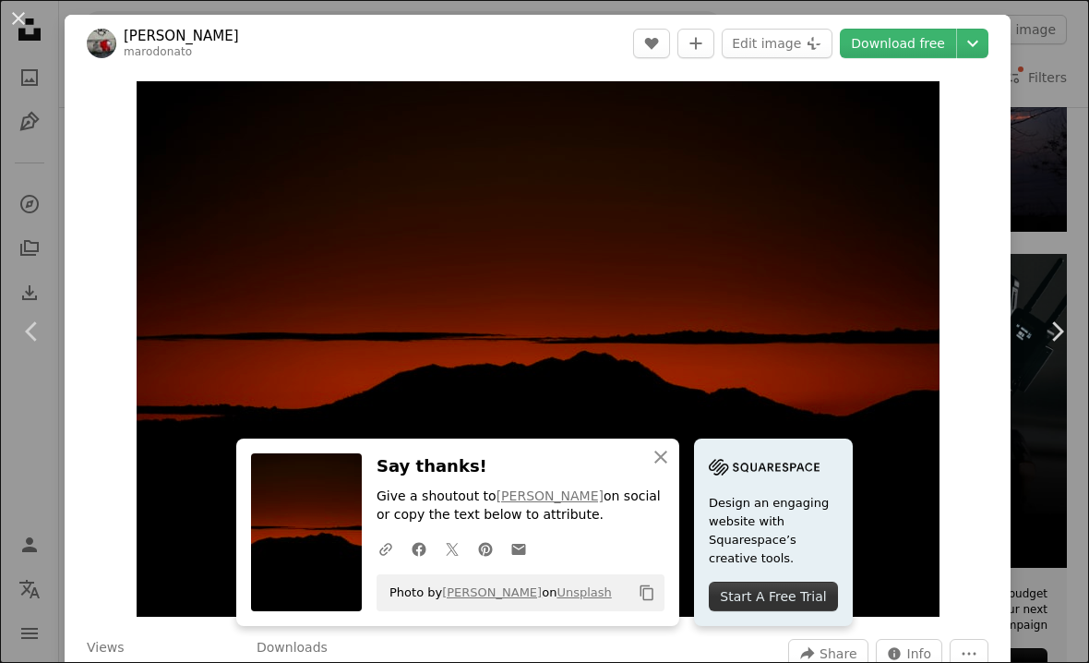
click at [988, 53] on icon "Chevron down" at bounding box center [973, 43] width 30 height 22
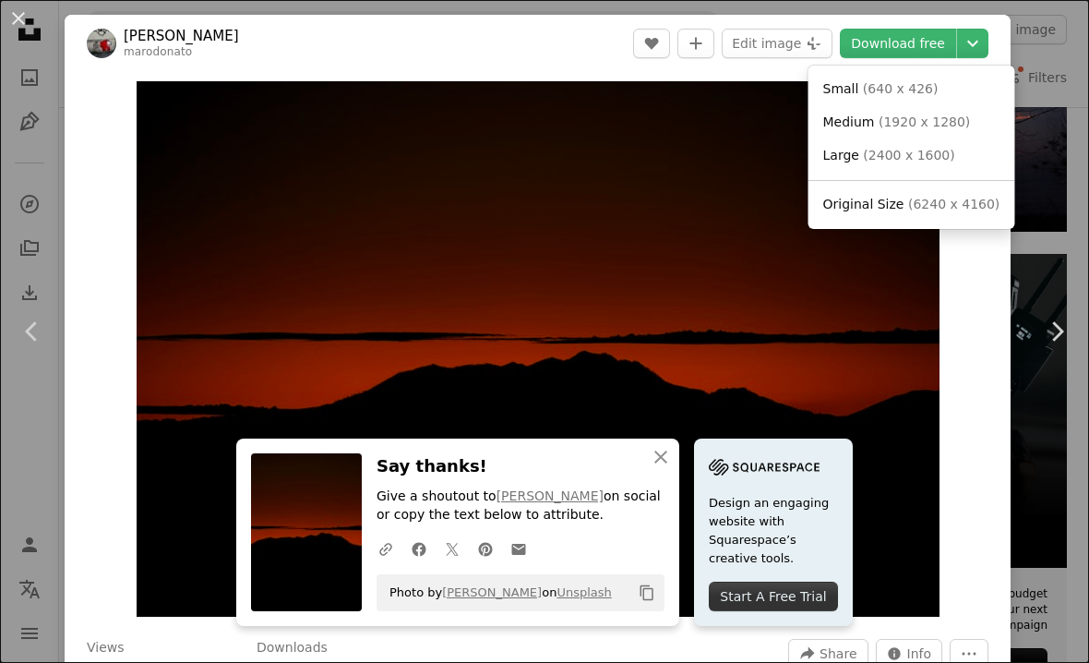
click at [965, 204] on span "( 6240 x 4160 )" at bounding box center [953, 204] width 91 height 15
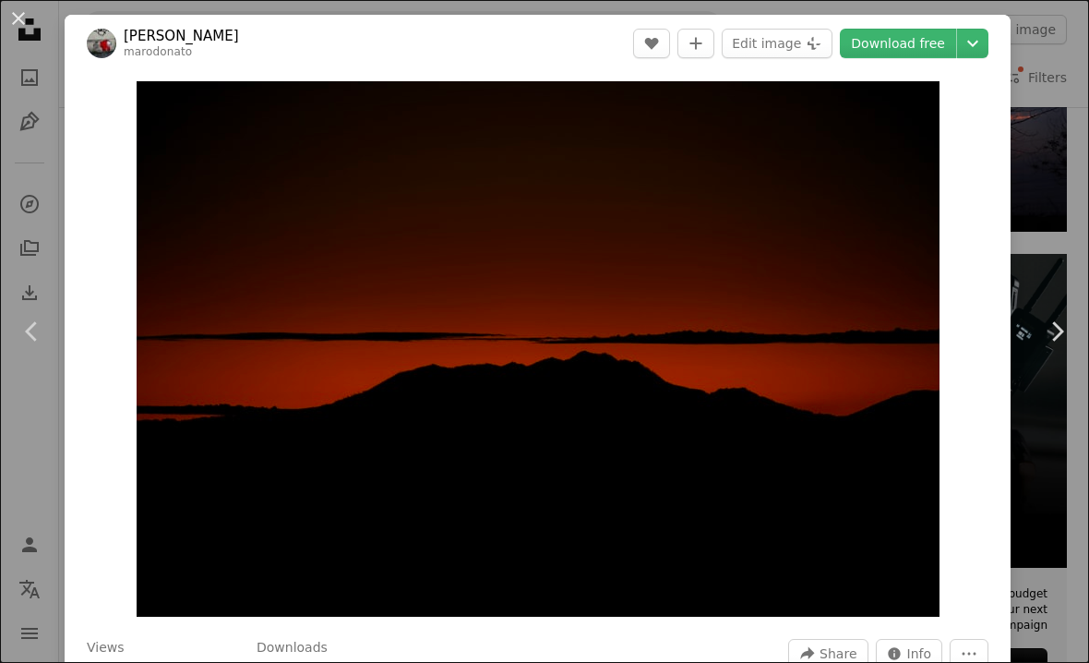
scroll to position [3846, 0]
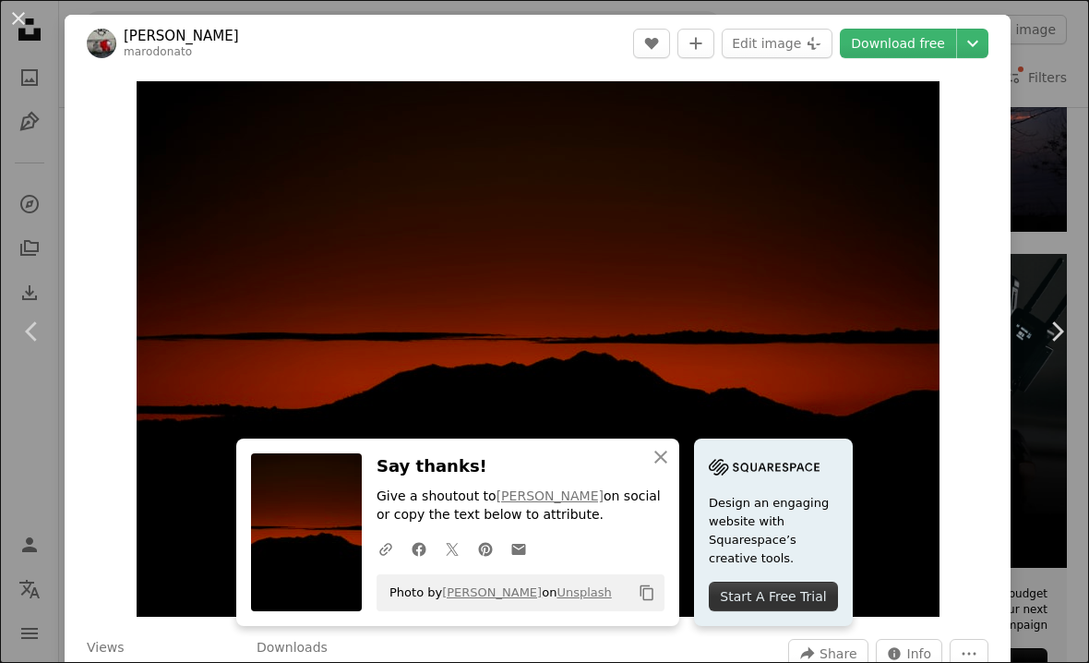
click at [24, 18] on button "An X shape" at bounding box center [18, 18] width 22 height 22
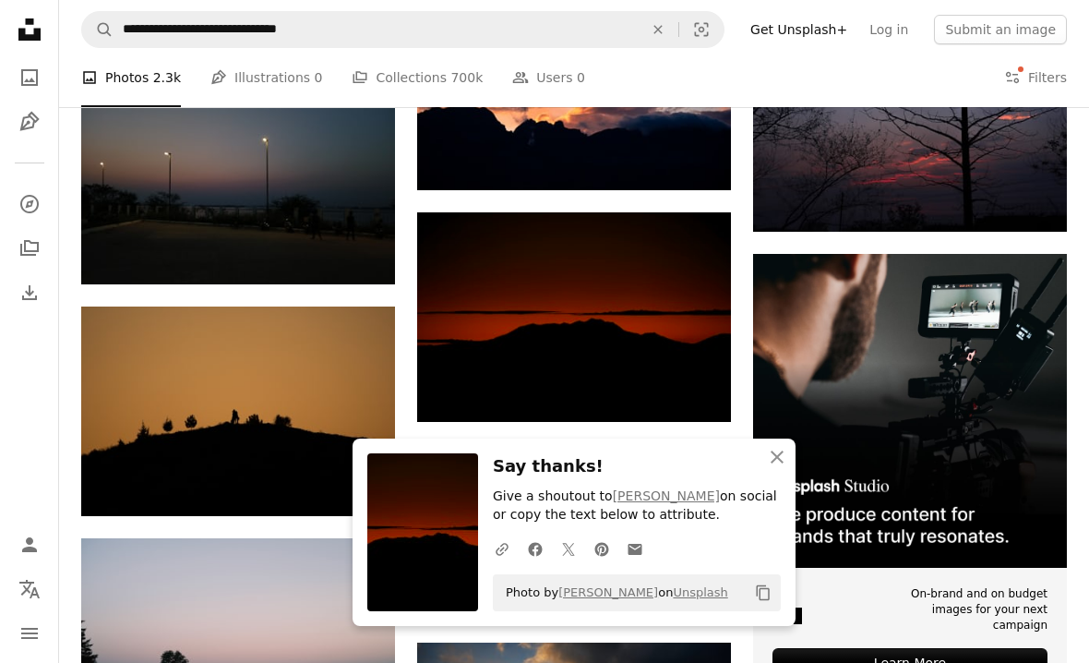
click at [783, 453] on icon "An X shape" at bounding box center [777, 457] width 22 height 22
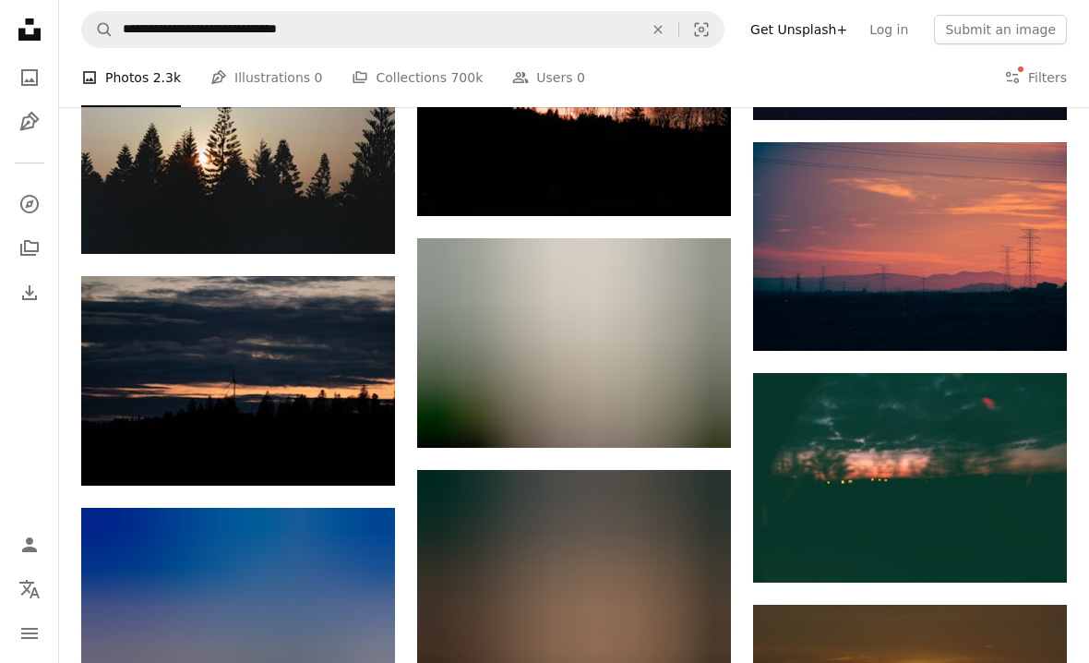
scroll to position [11315, 0]
